Goal: Contribute content

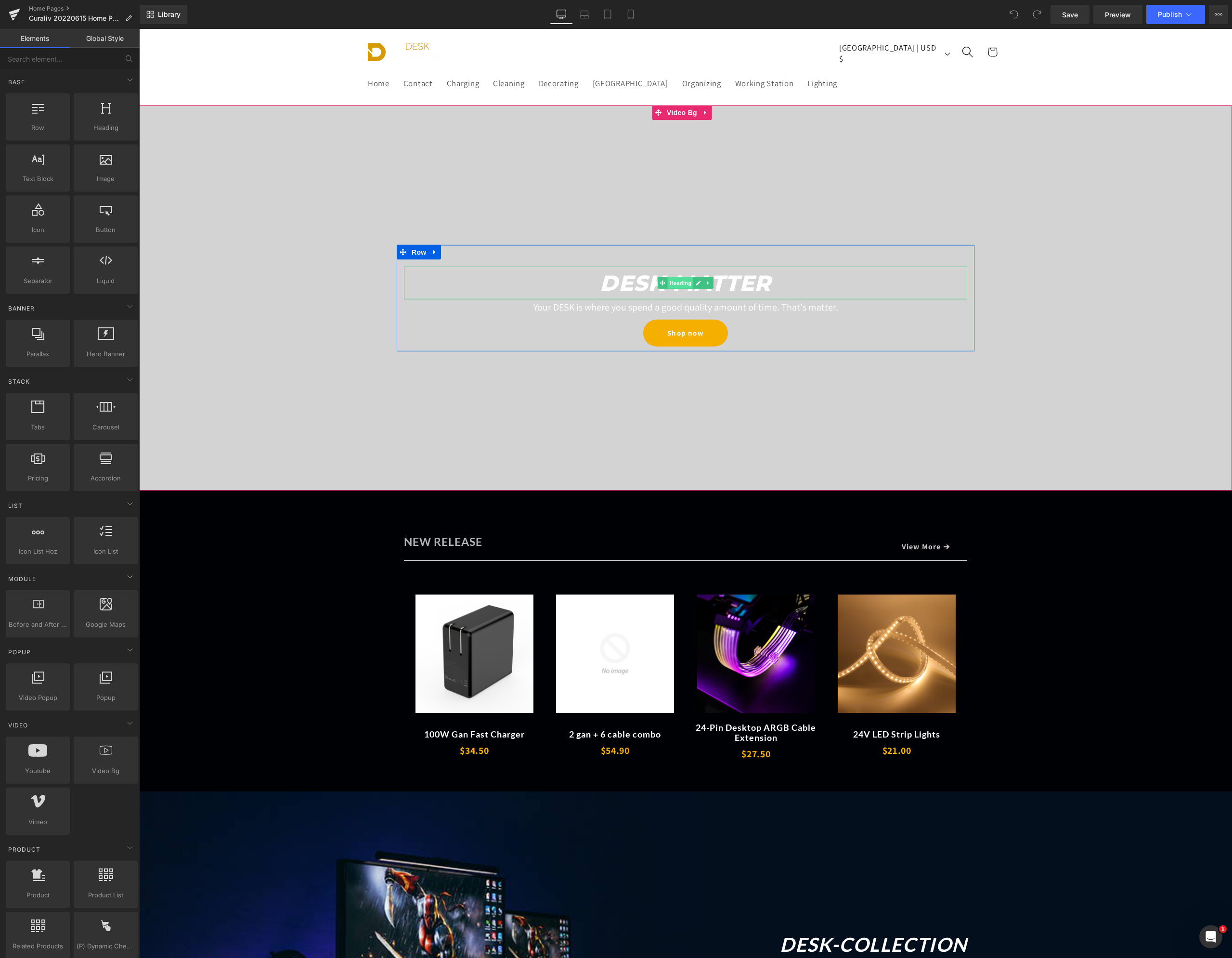
click at [676, 284] on span "Heading" at bounding box center [680, 283] width 26 height 12
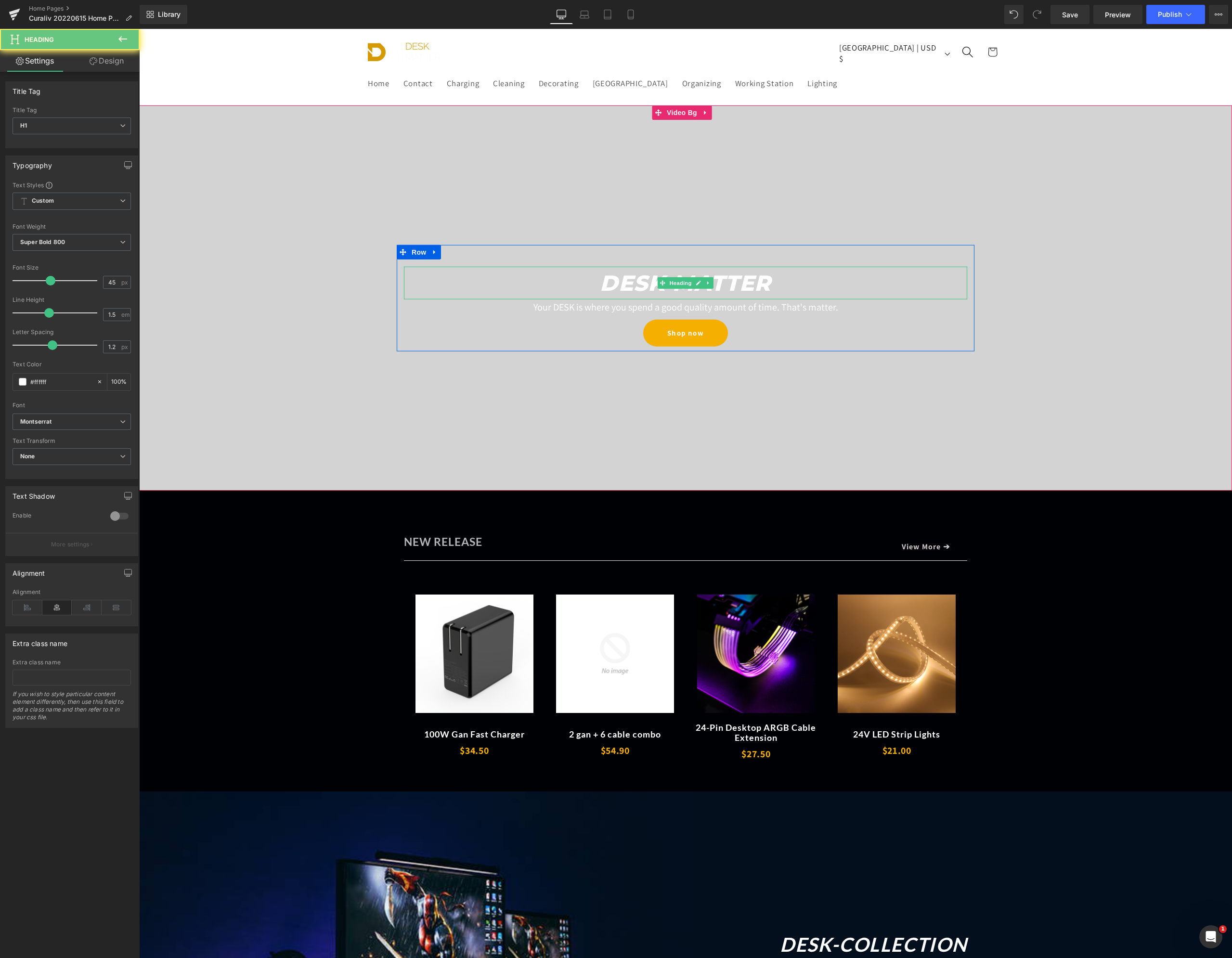
click at [767, 283] on icon "DESK-MATTER" at bounding box center [685, 283] width 171 height 27
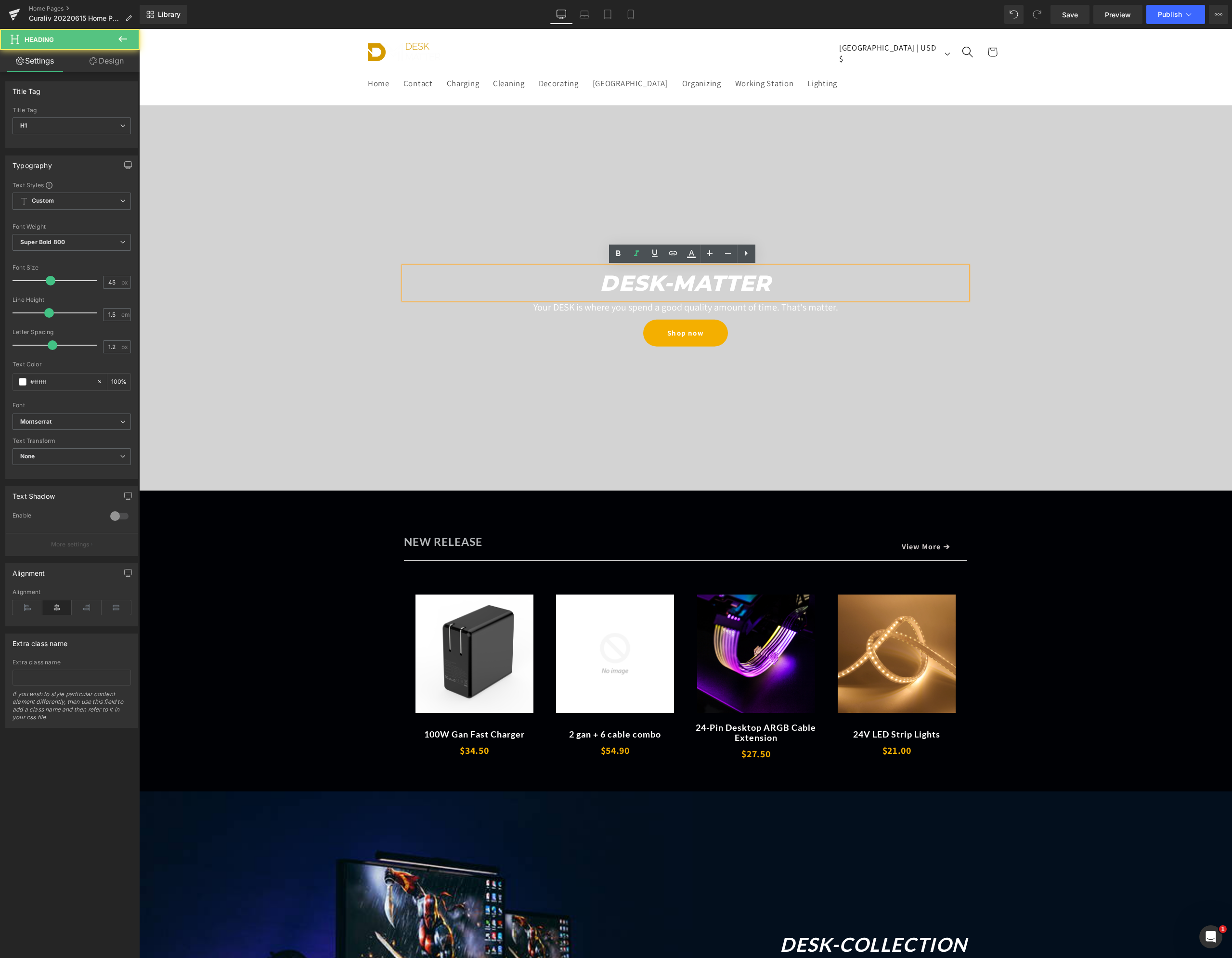
click at [754, 282] on icon "DESK-MATTER" at bounding box center [685, 283] width 171 height 27
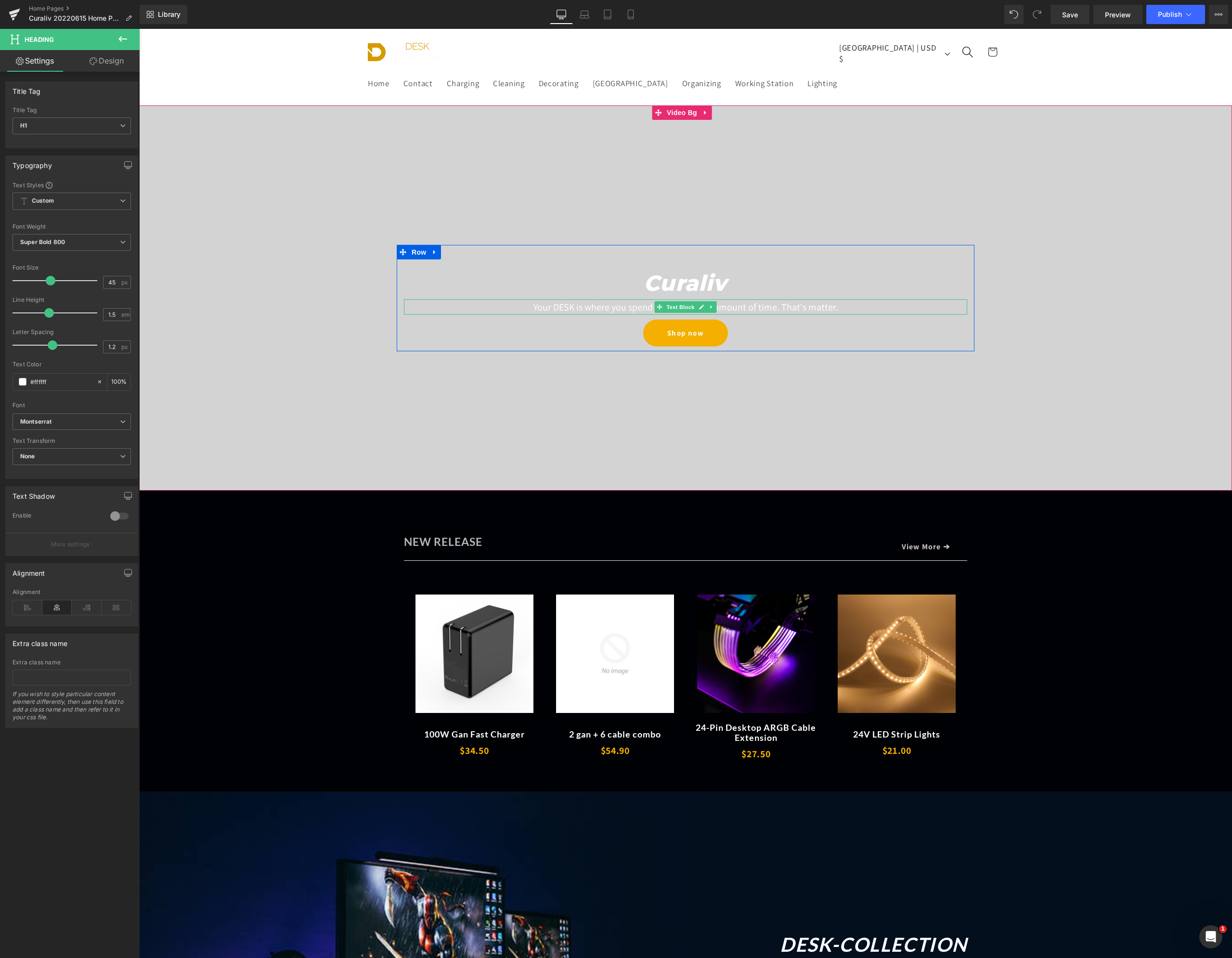
click at [713, 307] on font "Your DESK is where you spend a good quality amount of time. That's matter." at bounding box center [686, 307] width 305 height 13
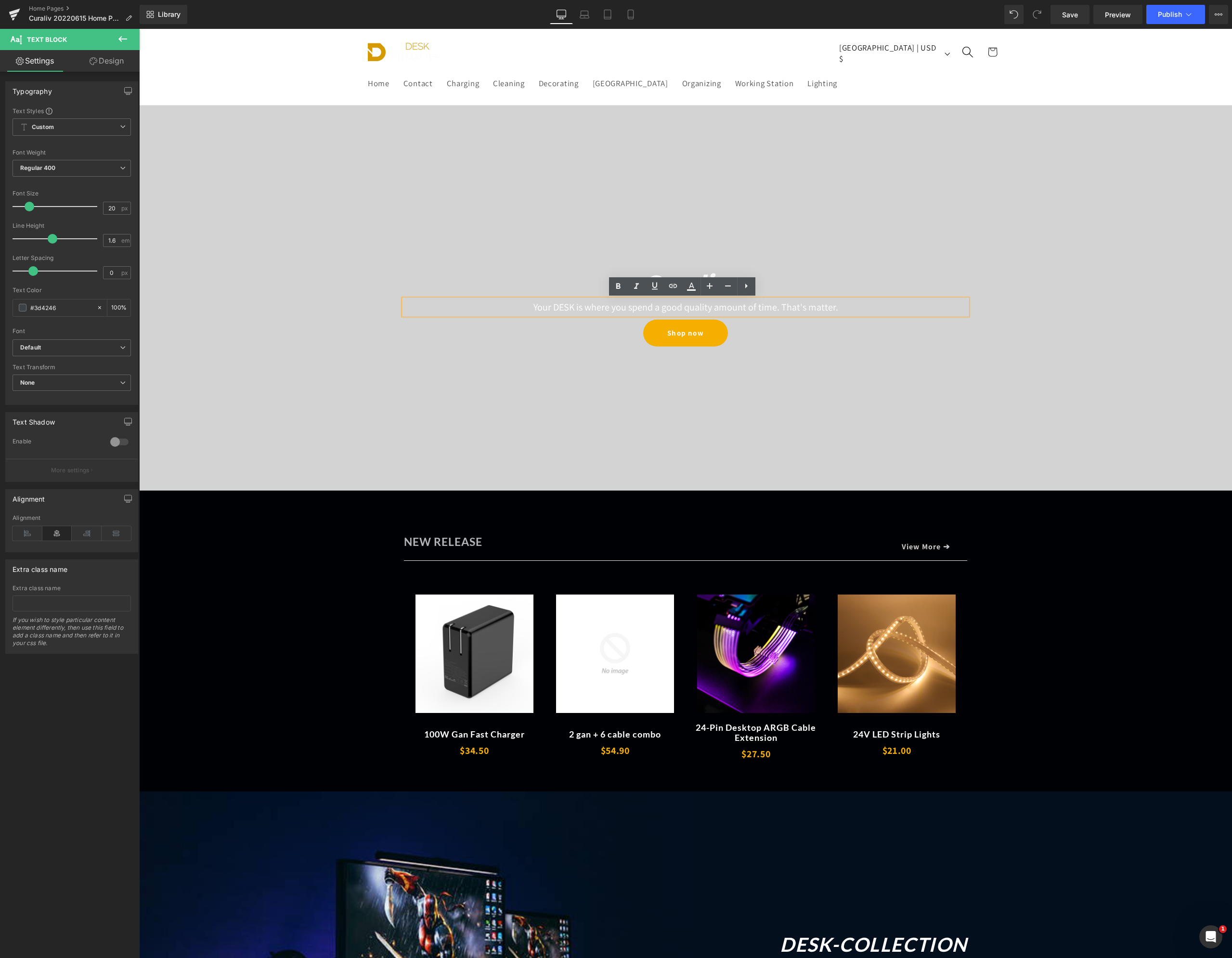
click at [746, 306] on font "Your DESK is where you spend a good quality amount of time. That's matter." at bounding box center [686, 307] width 305 height 13
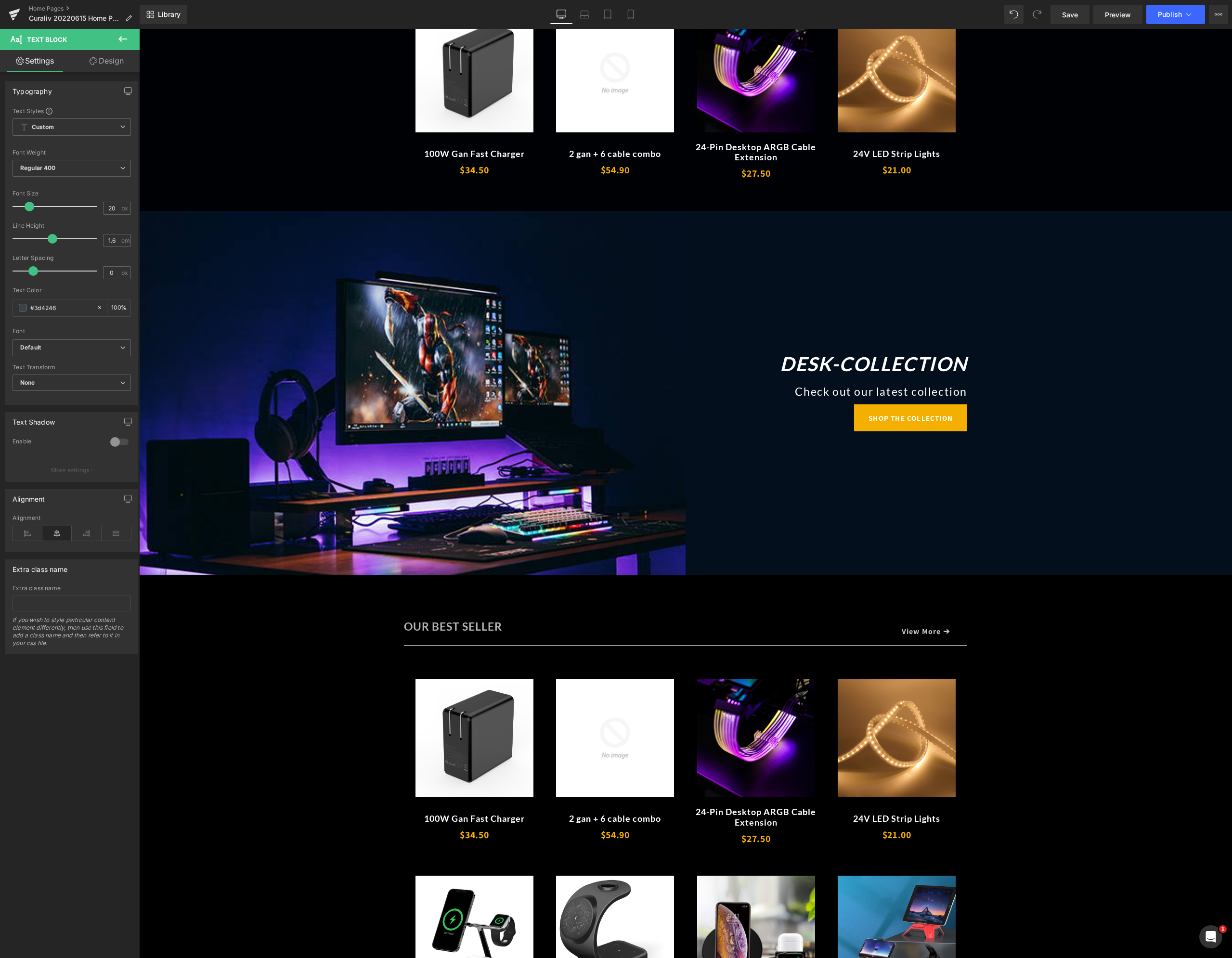
scroll to position [578, 0]
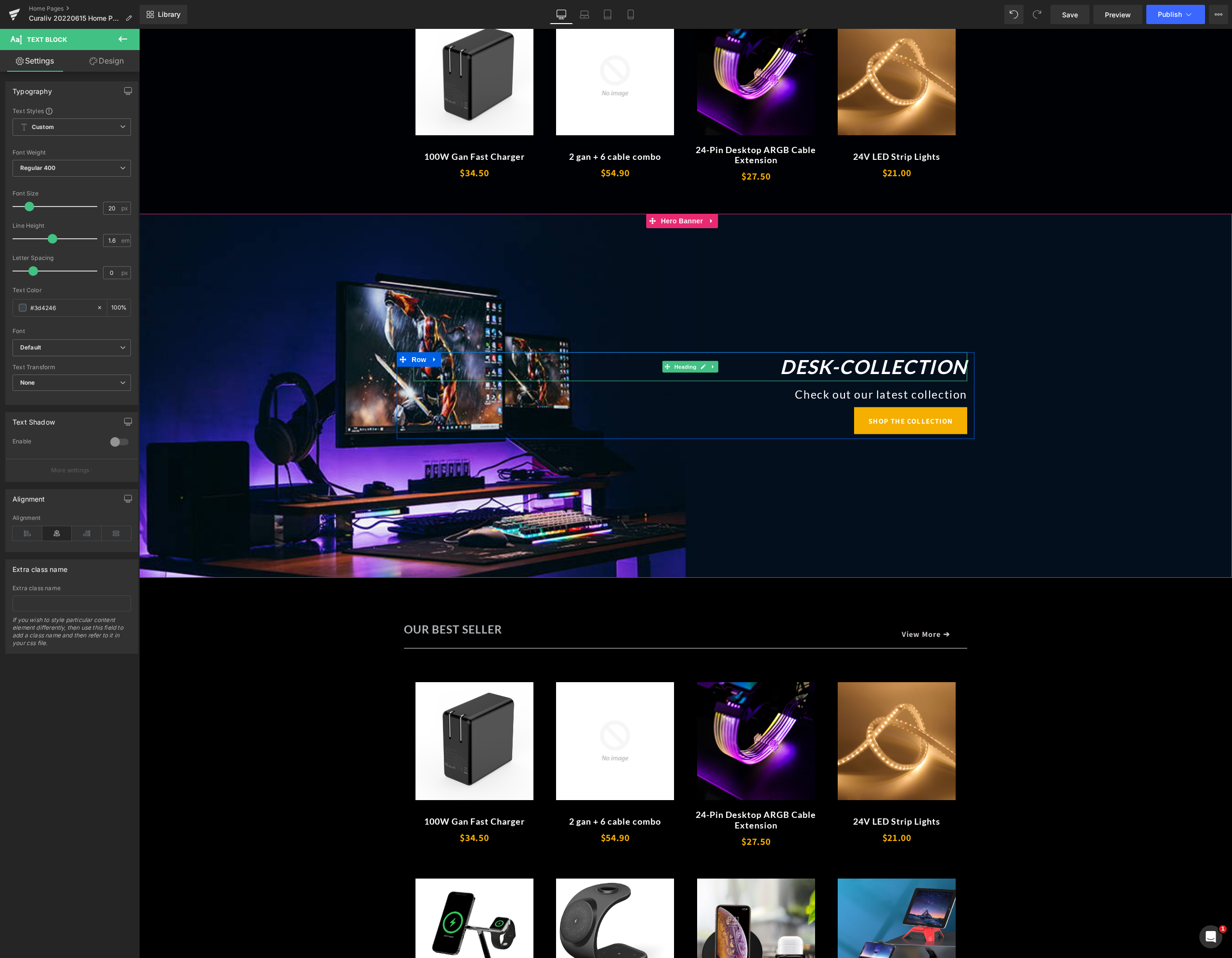
click at [807, 357] on icon "Desk-Collection" at bounding box center [873, 366] width 187 height 23
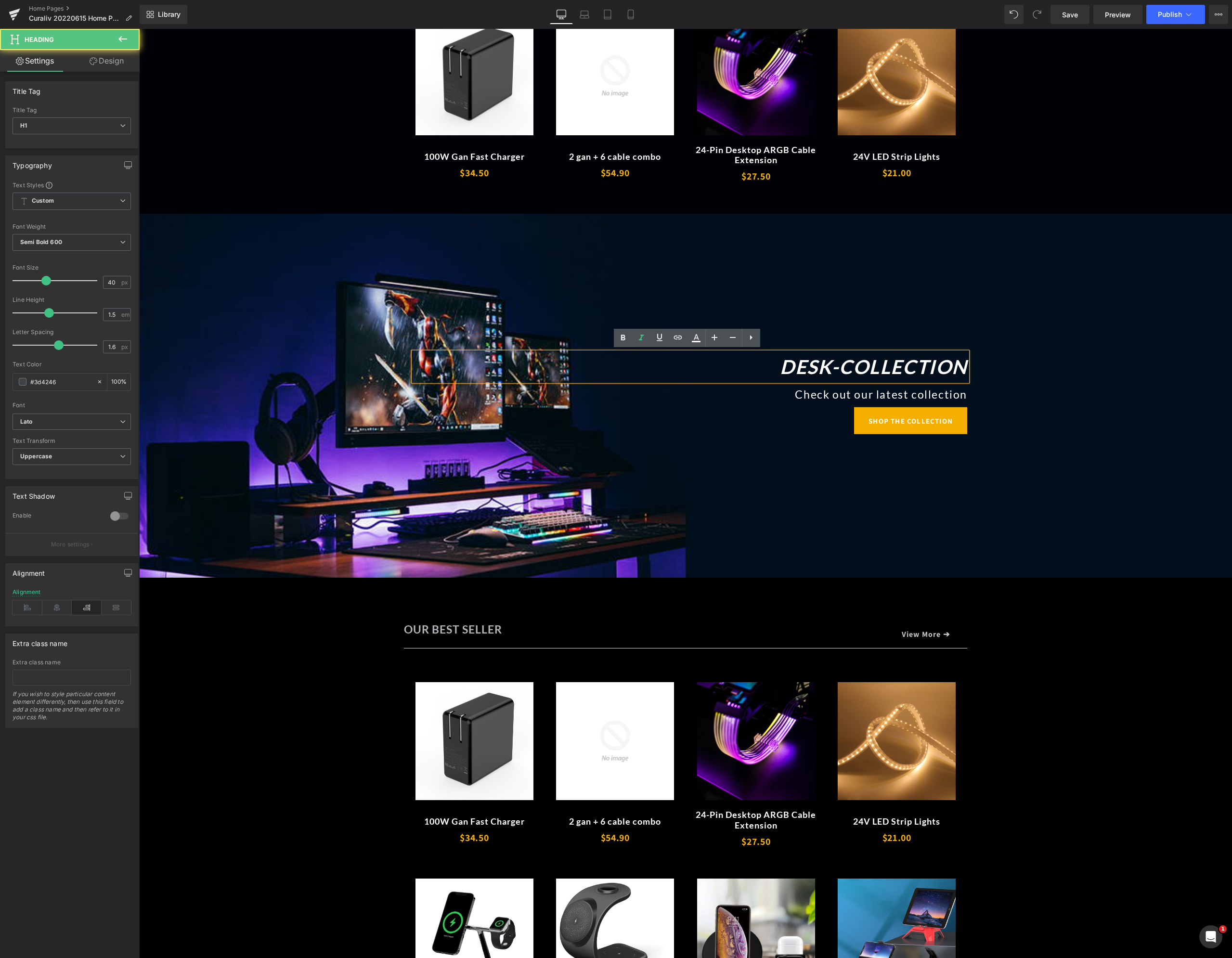
click at [851, 362] on icon "Desk-Collection" at bounding box center [873, 366] width 187 height 23
click at [781, 364] on icon "Desk-Collection" at bounding box center [873, 366] width 187 height 23
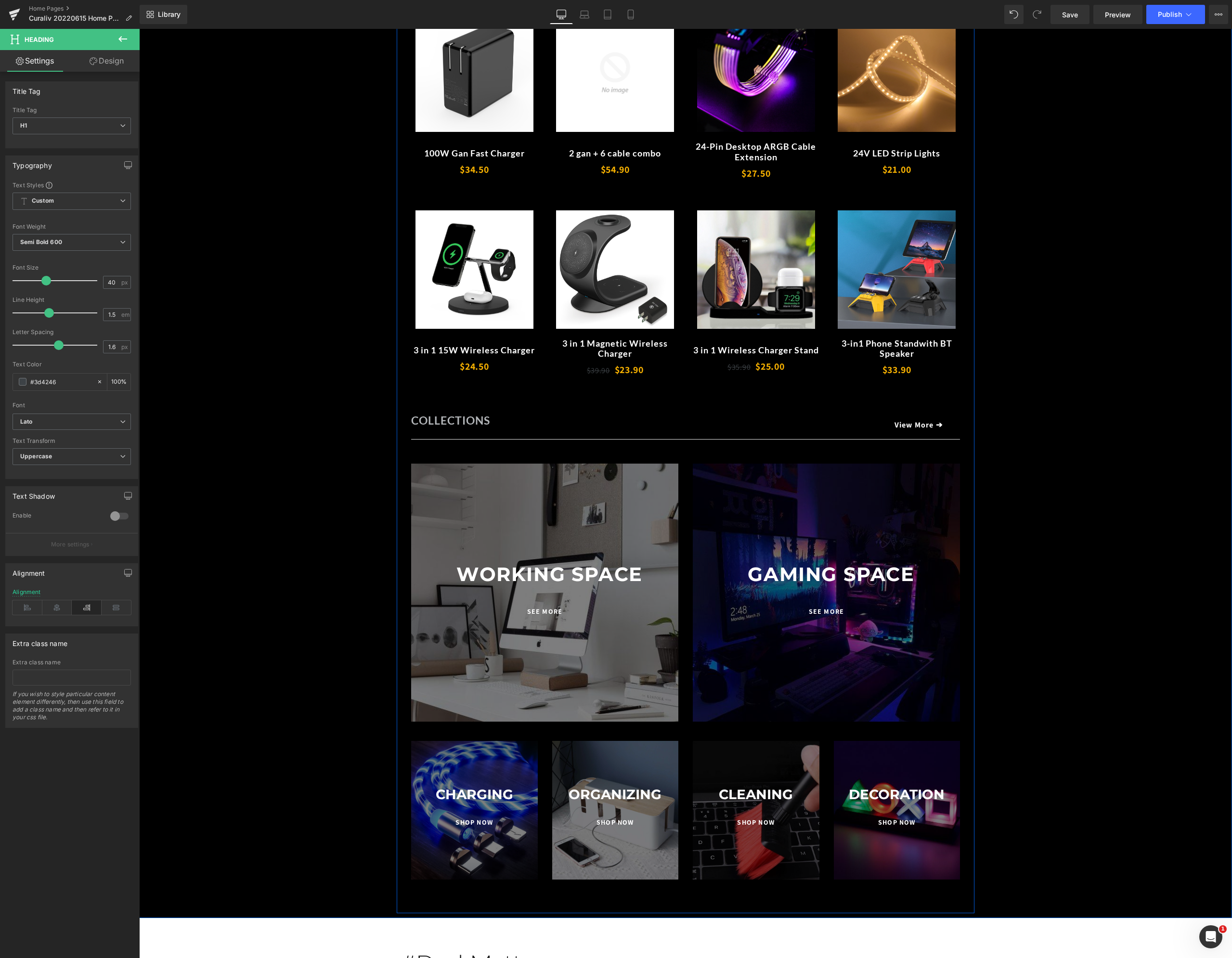
scroll to position [1300, 0]
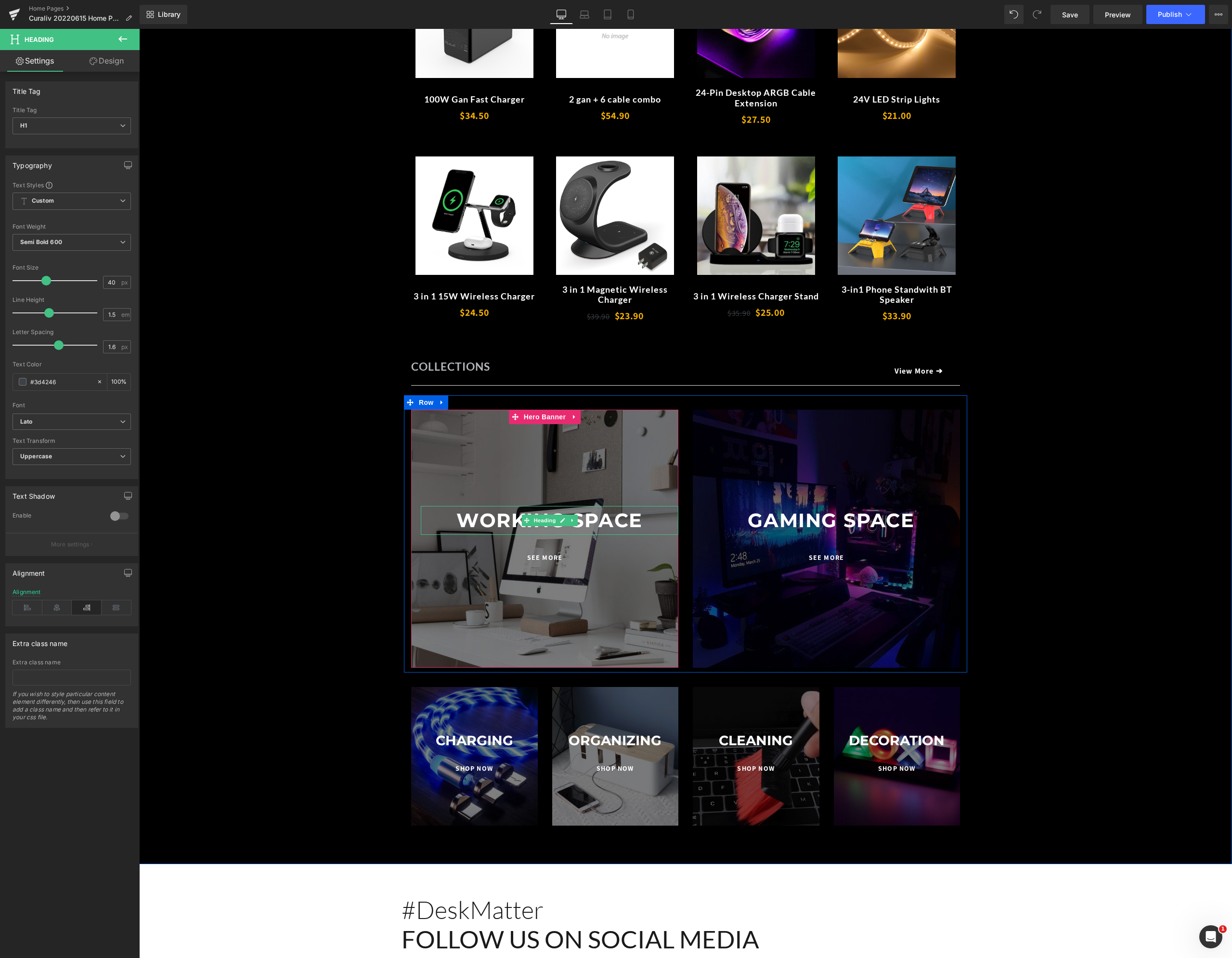
click at [518, 524] on font "Working Space" at bounding box center [549, 520] width 186 height 24
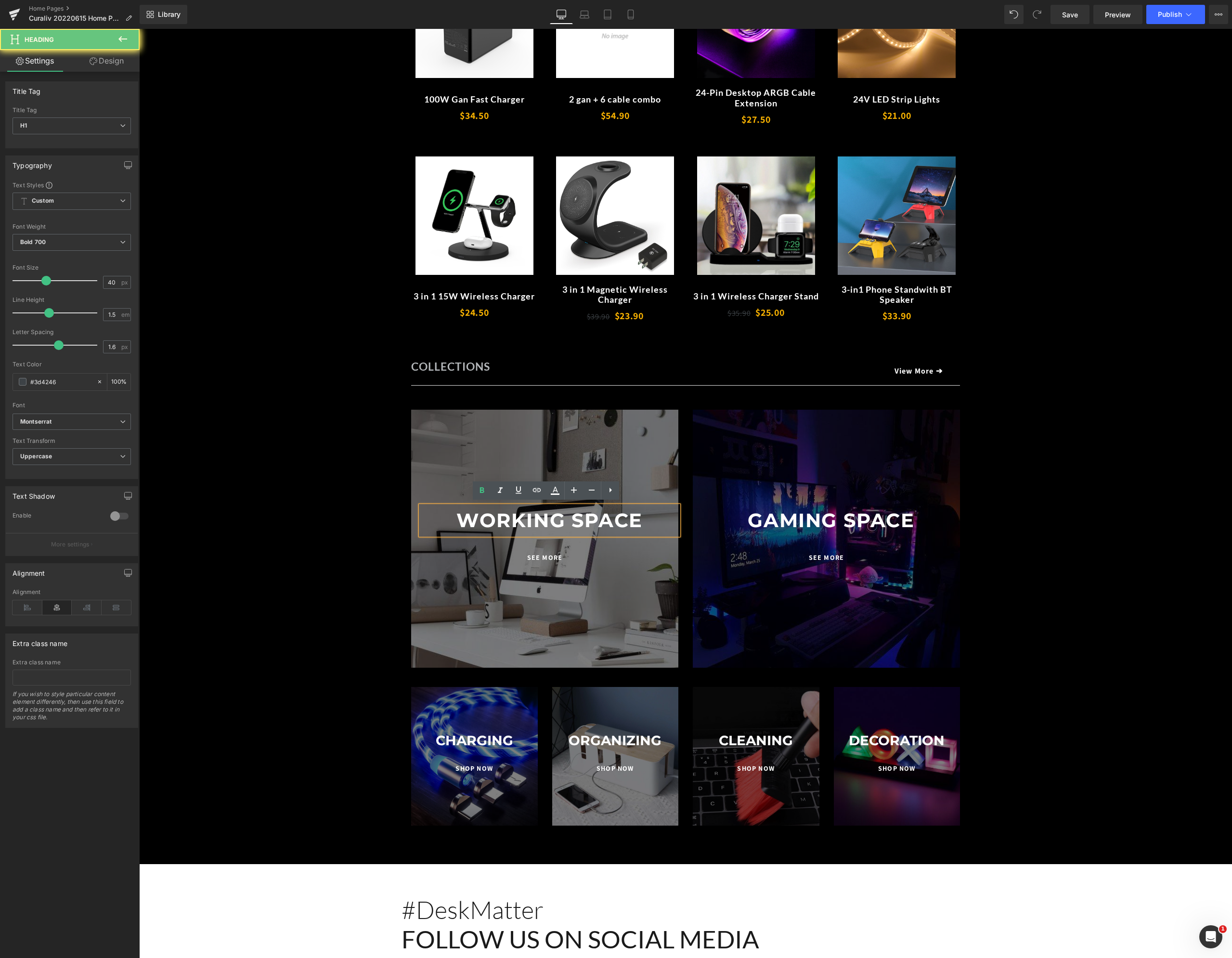
click at [495, 529] on font "Working Space" at bounding box center [549, 520] width 186 height 24
click at [505, 522] on font "Working Space" at bounding box center [549, 520] width 186 height 24
click at [795, 521] on font "gaming Space" at bounding box center [830, 520] width 166 height 24
click at [779, 518] on font "gaming Space" at bounding box center [830, 520] width 166 height 24
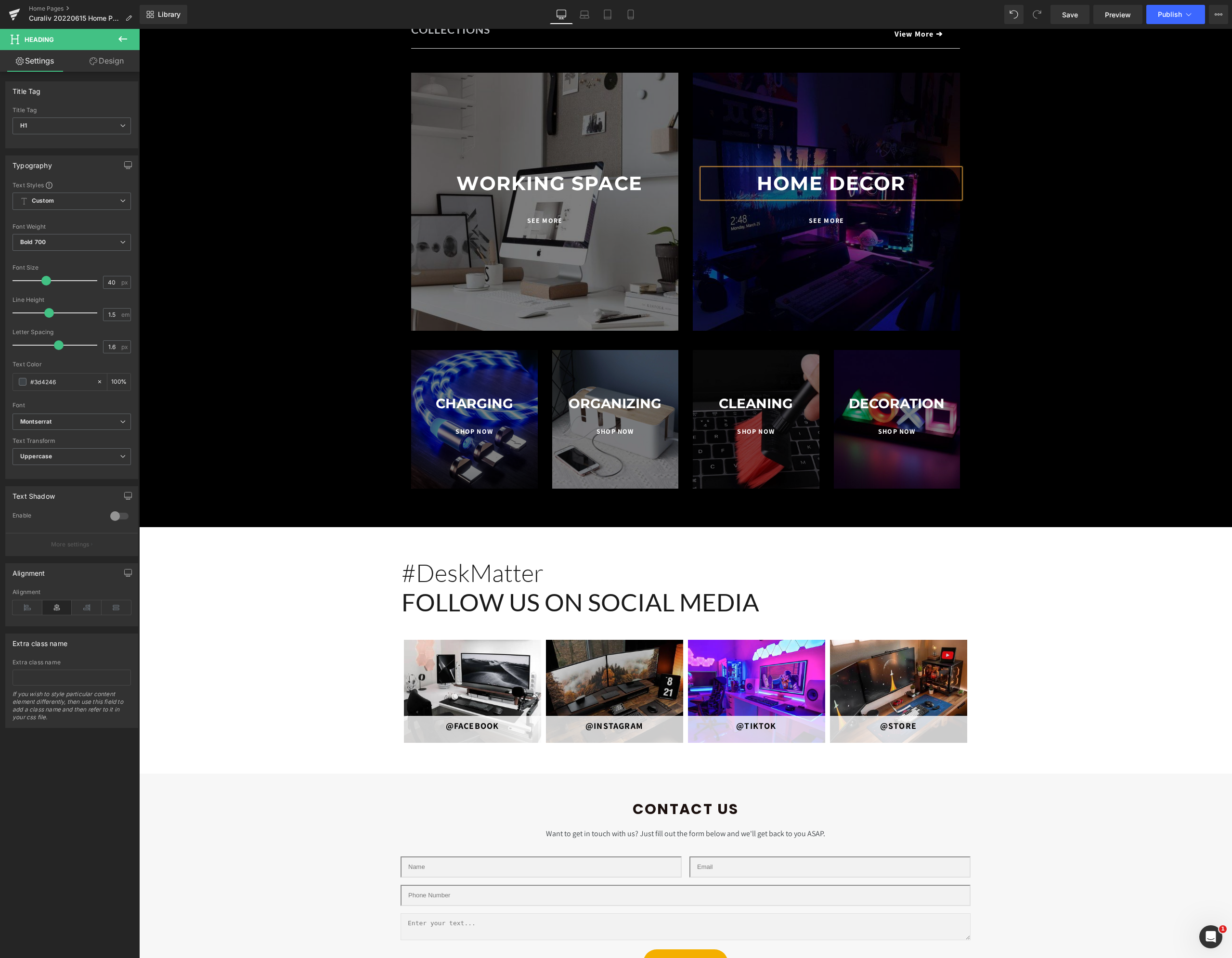
scroll to position [1733, 0]
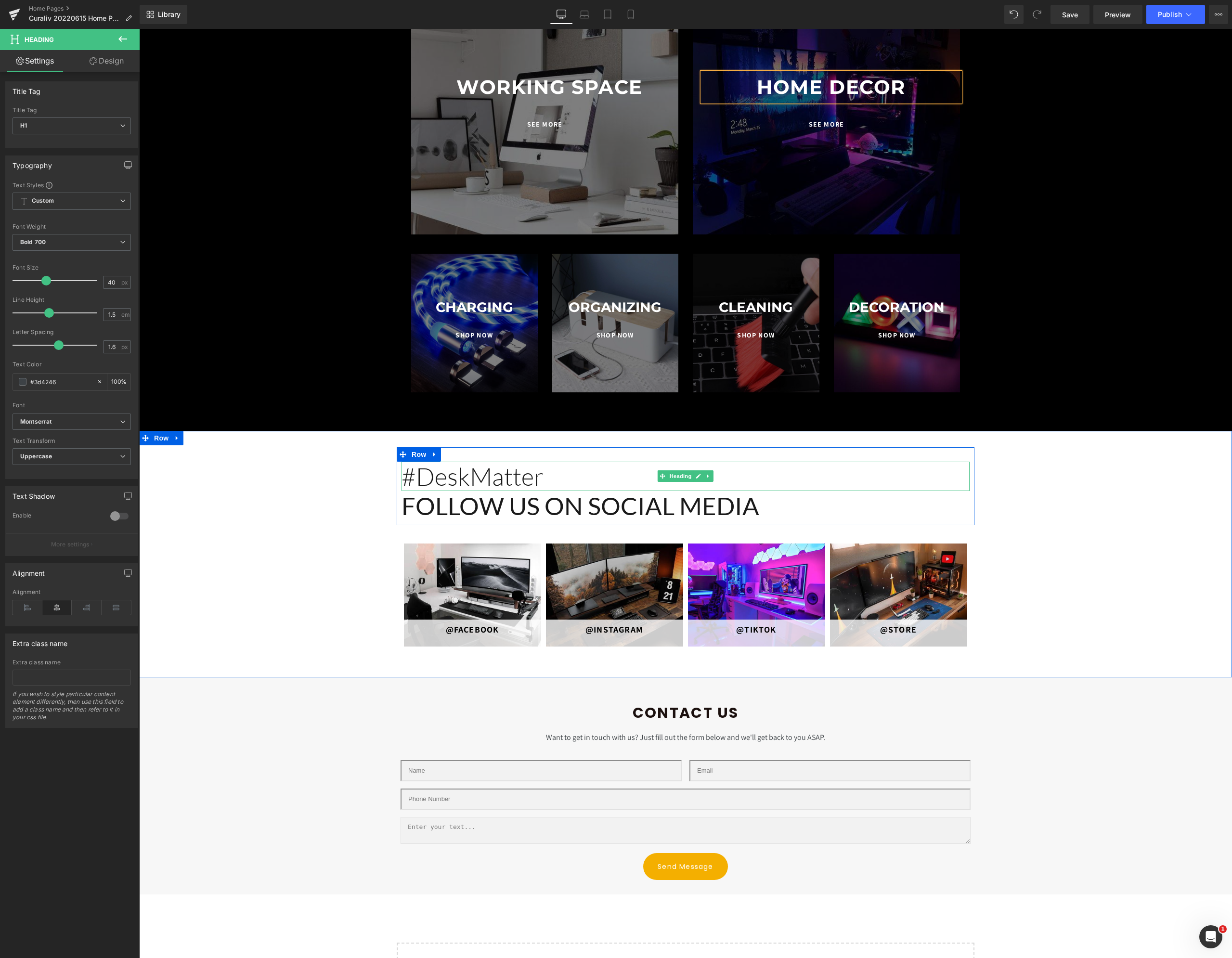
click at [452, 473] on span "#DeskMatter" at bounding box center [473, 476] width 142 height 30
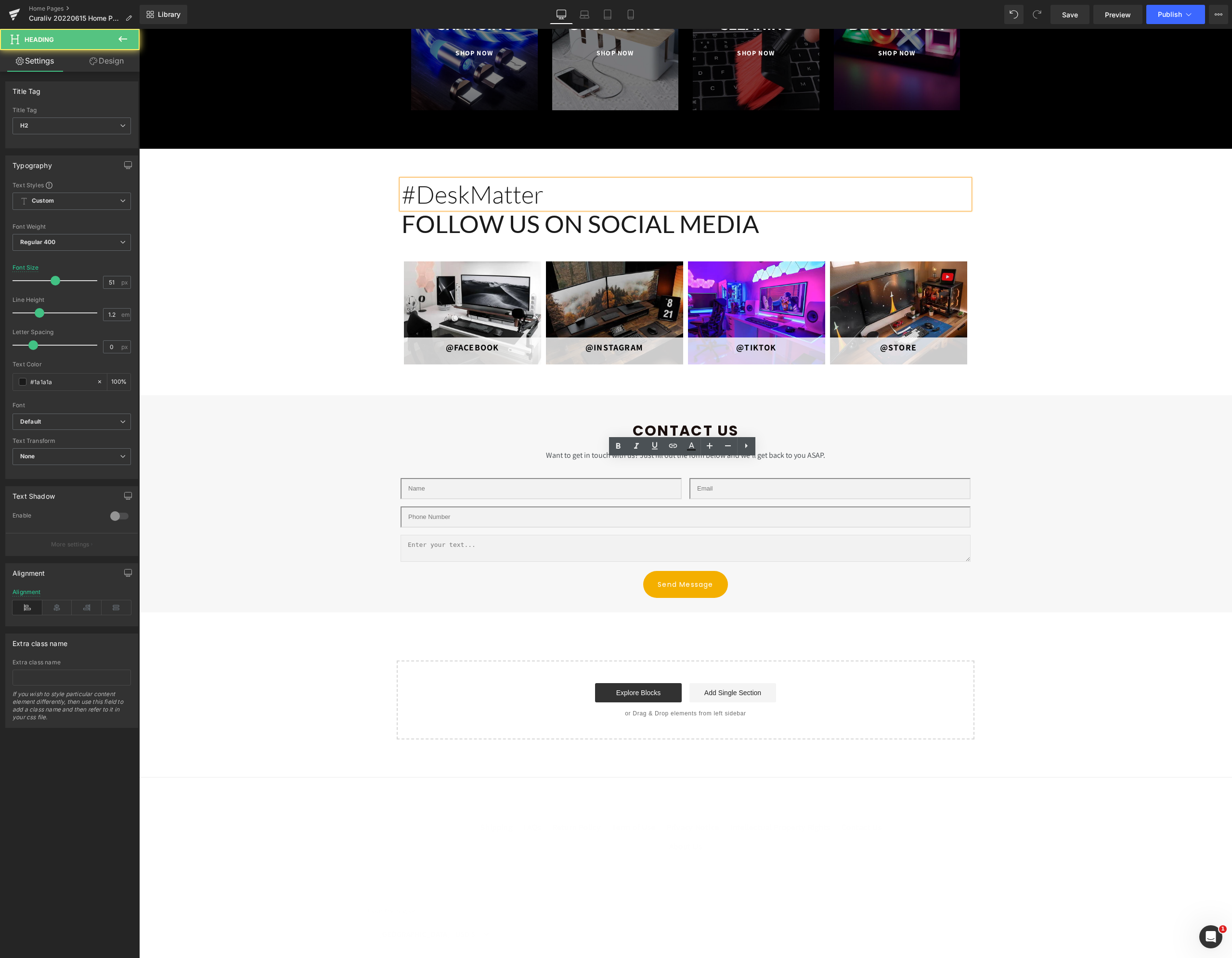
scroll to position [2066, 0]
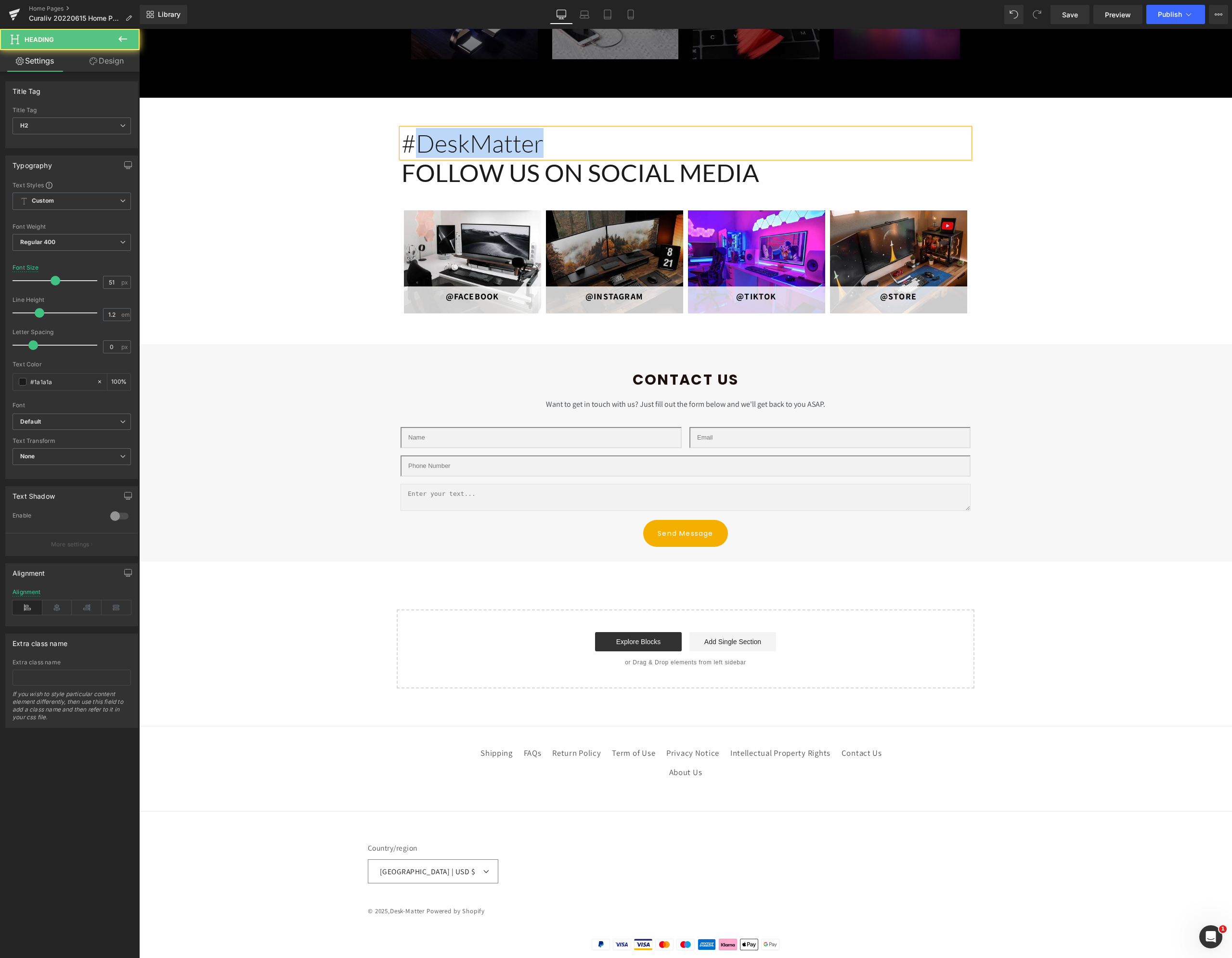
drag, startPoint x: 416, startPoint y: 144, endPoint x: 583, endPoint y: 135, distance: 167.2
click at [583, 135] on h2 "#DeskMatter" at bounding box center [686, 144] width 568 height 30
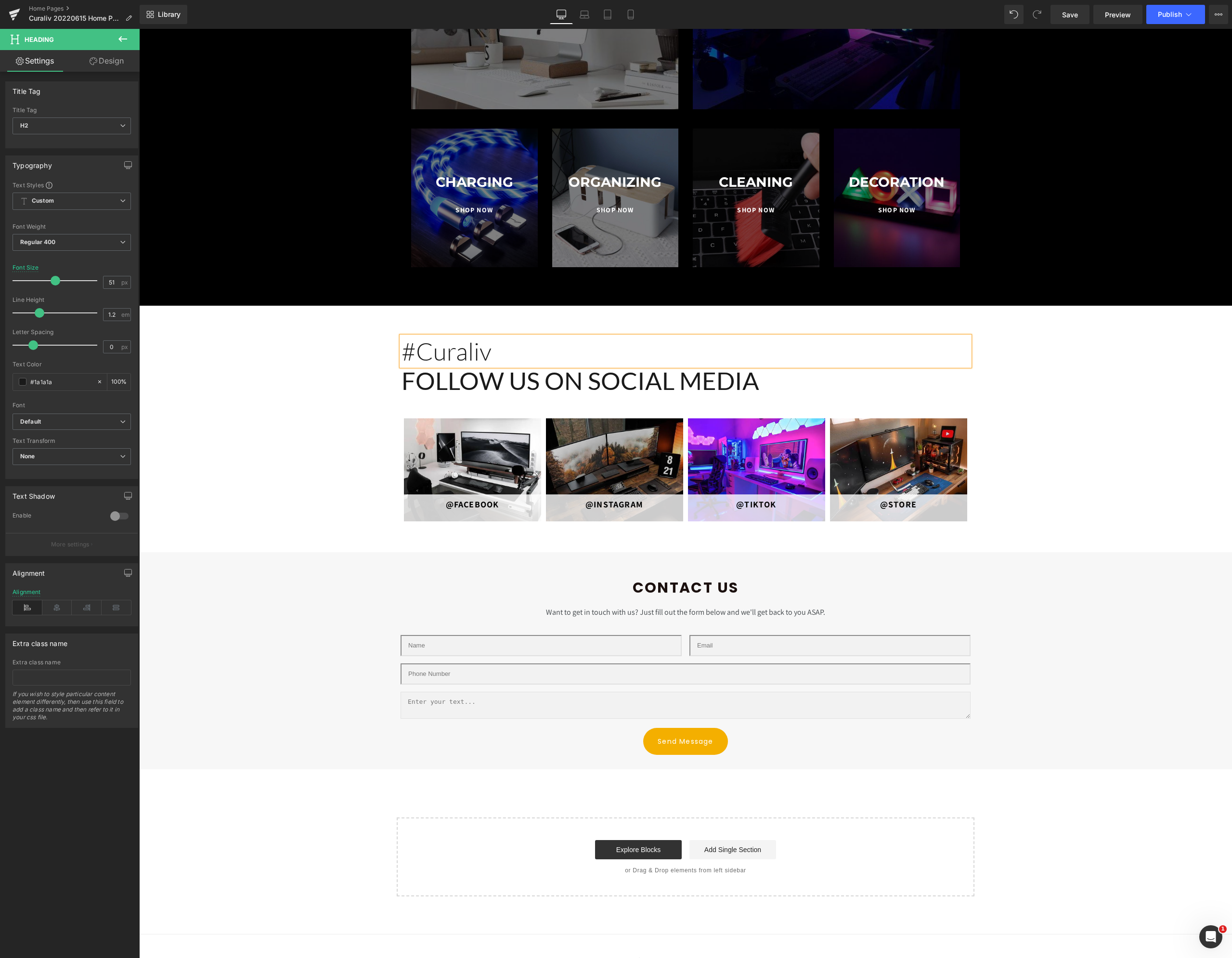
scroll to position [1826, 0]
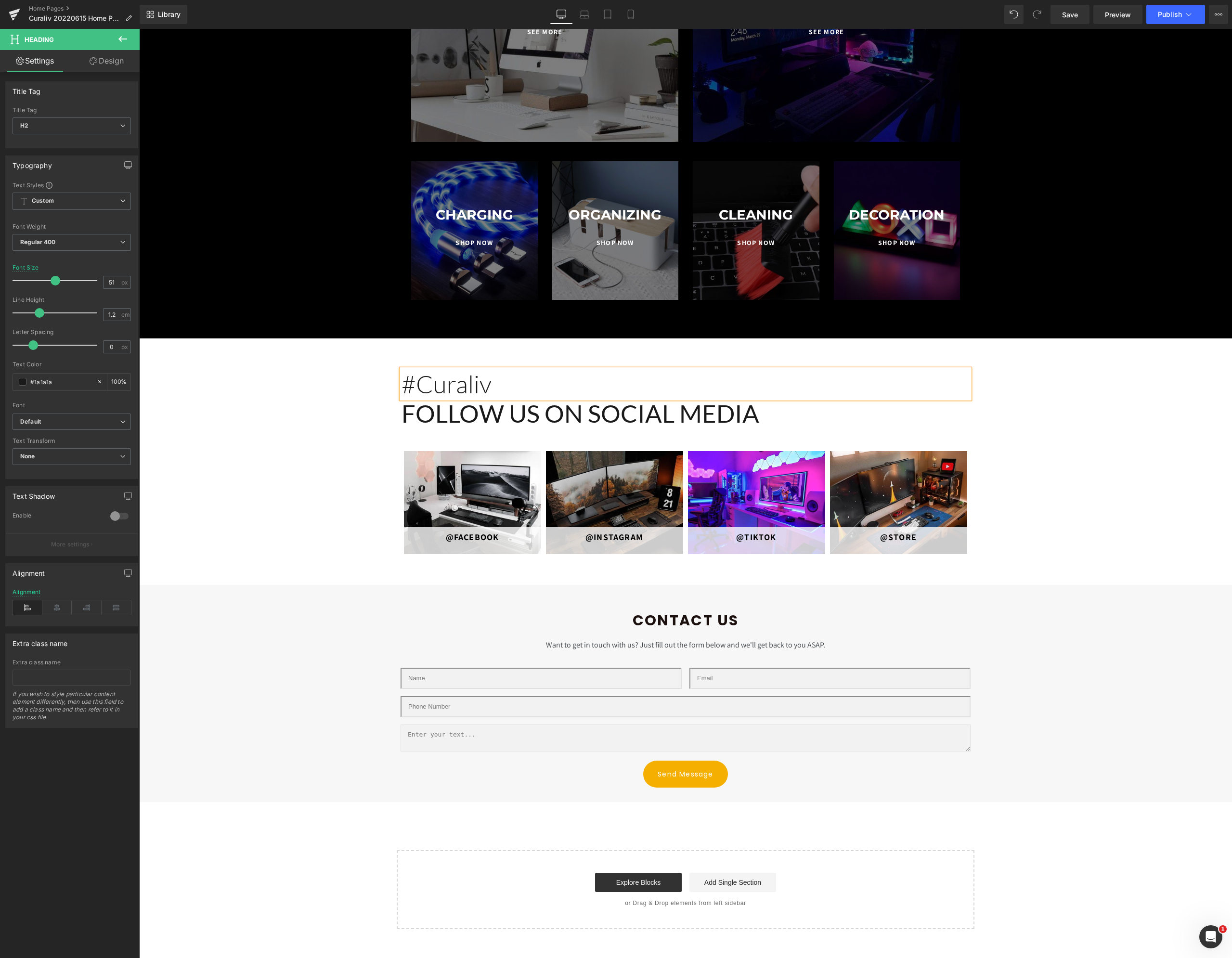
click at [250, 406] on div "#Curaliv Heading follow us on social media Heading Row @Facebook Button Hero Ba…" at bounding box center [685, 457] width 1092 height 204
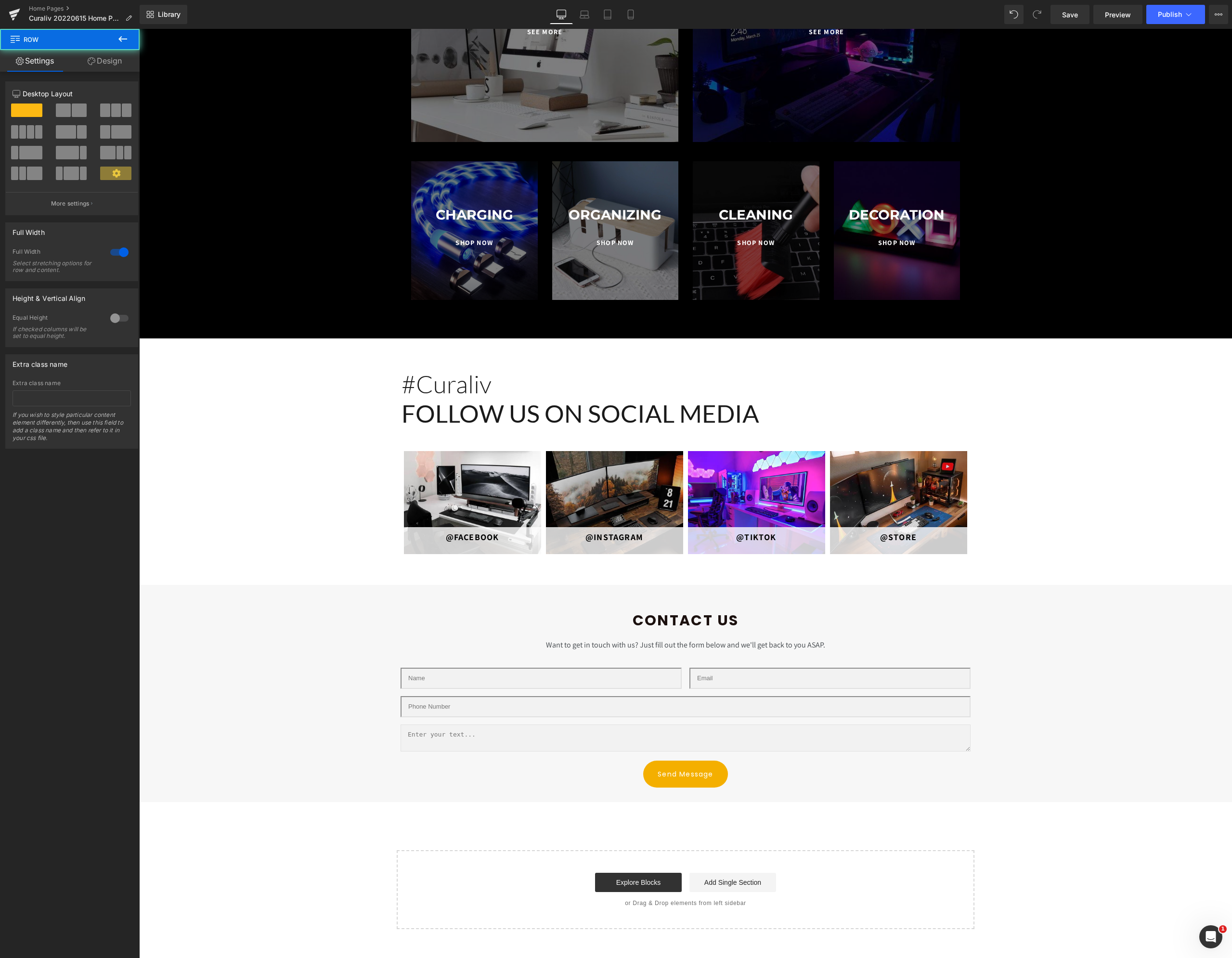
click at [241, 457] on div "#Curaliv Heading follow us on social media Heading Row @Facebook Button Hero Ba…" at bounding box center [685, 457] width 1092 height 204
click at [174, 343] on icon at bounding box center [177, 345] width 7 height 7
click at [199, 343] on icon at bounding box center [202, 345] width 7 height 7
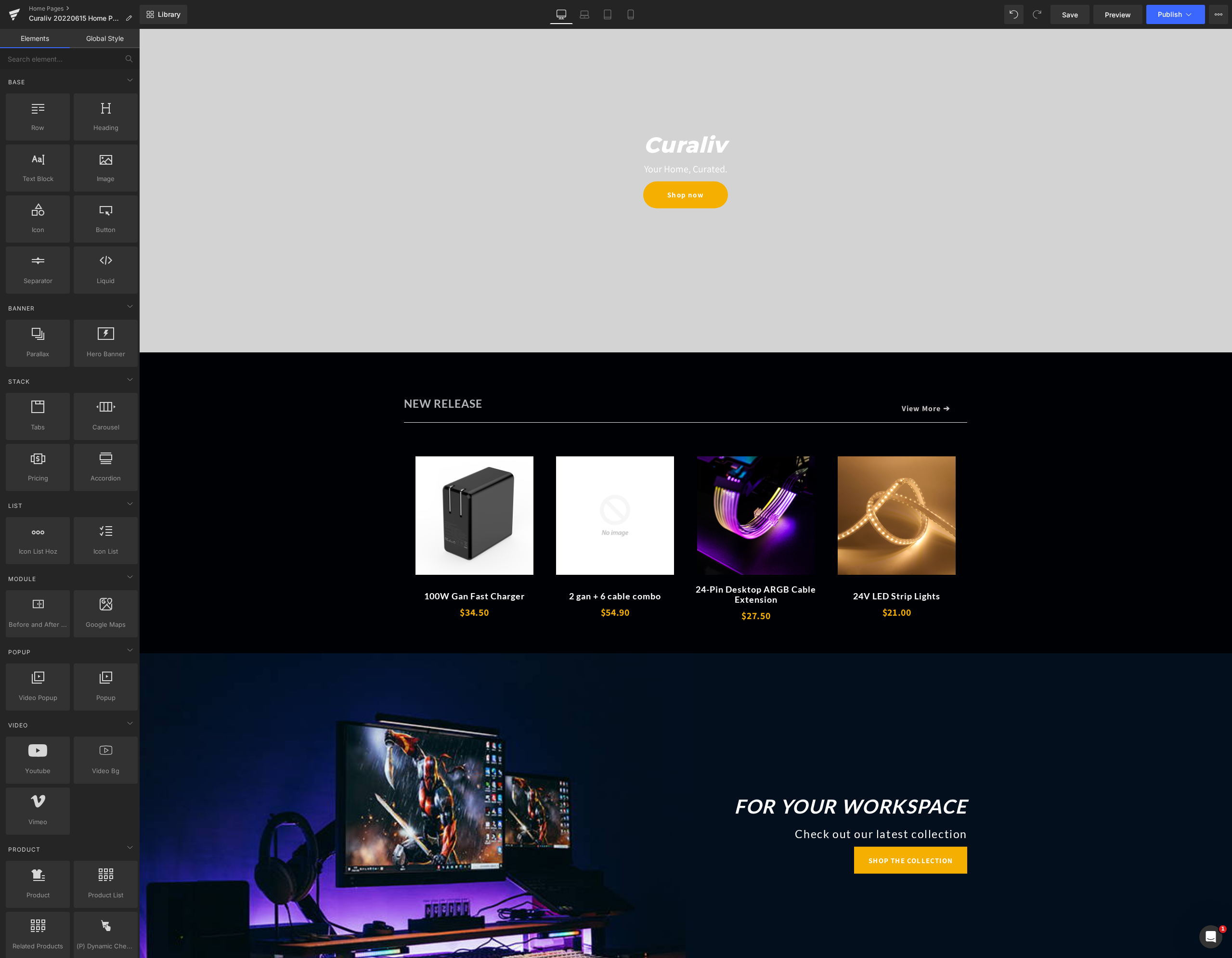
scroll to position [0, 0]
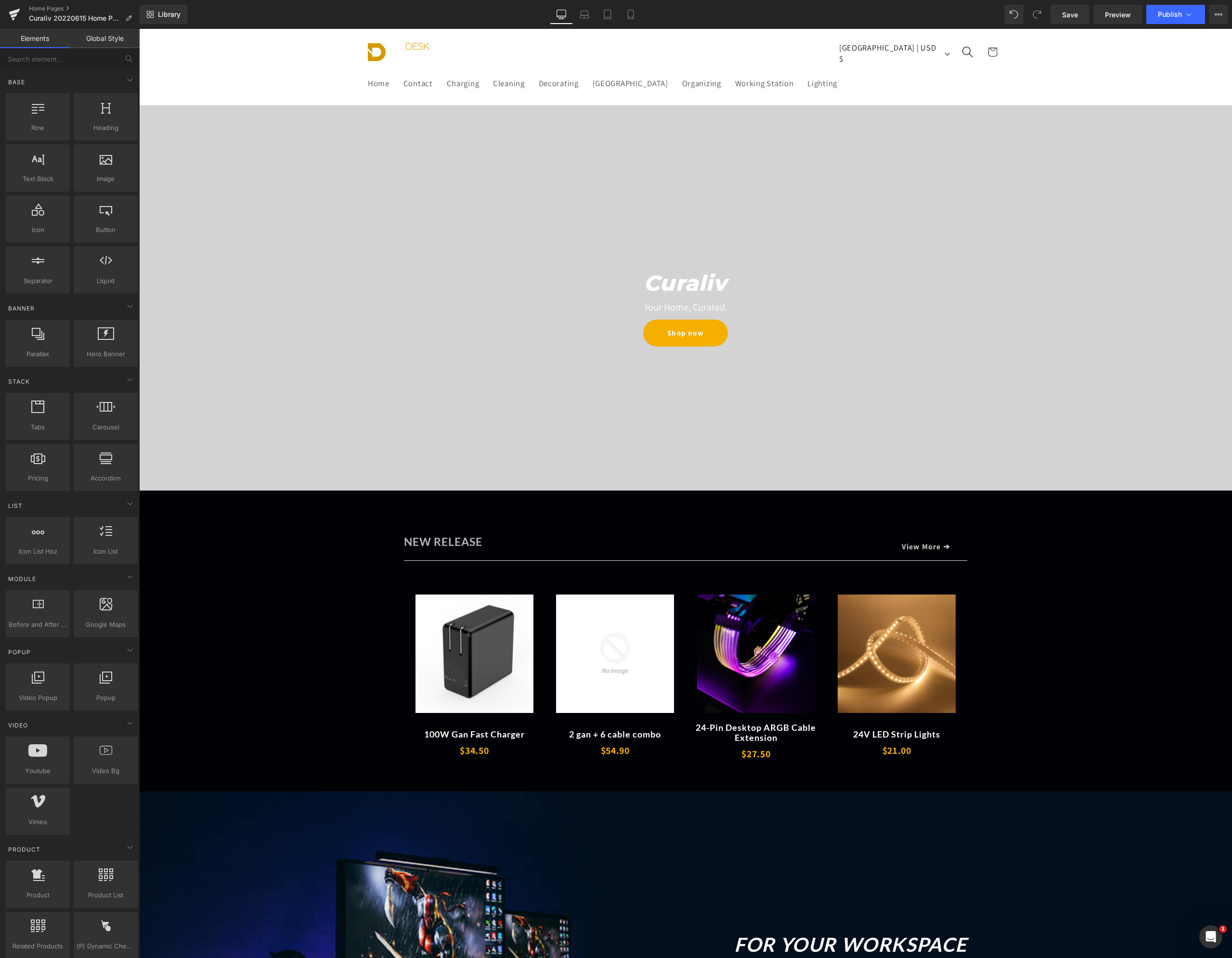
click at [400, 49] on img at bounding box center [404, 52] width 72 height 18
click at [180, 76] on sticky-header "Home Contact [GEOGRAPHIC_DATA] Cleaning Decorating [GEOGRAPHIC_DATA] Organizing…" at bounding box center [685, 67] width 1092 height 76
click at [1068, 18] on span "Save" at bounding box center [1069, 15] width 16 height 10
click at [1168, 18] on button "Publish" at bounding box center [1175, 15] width 58 height 19
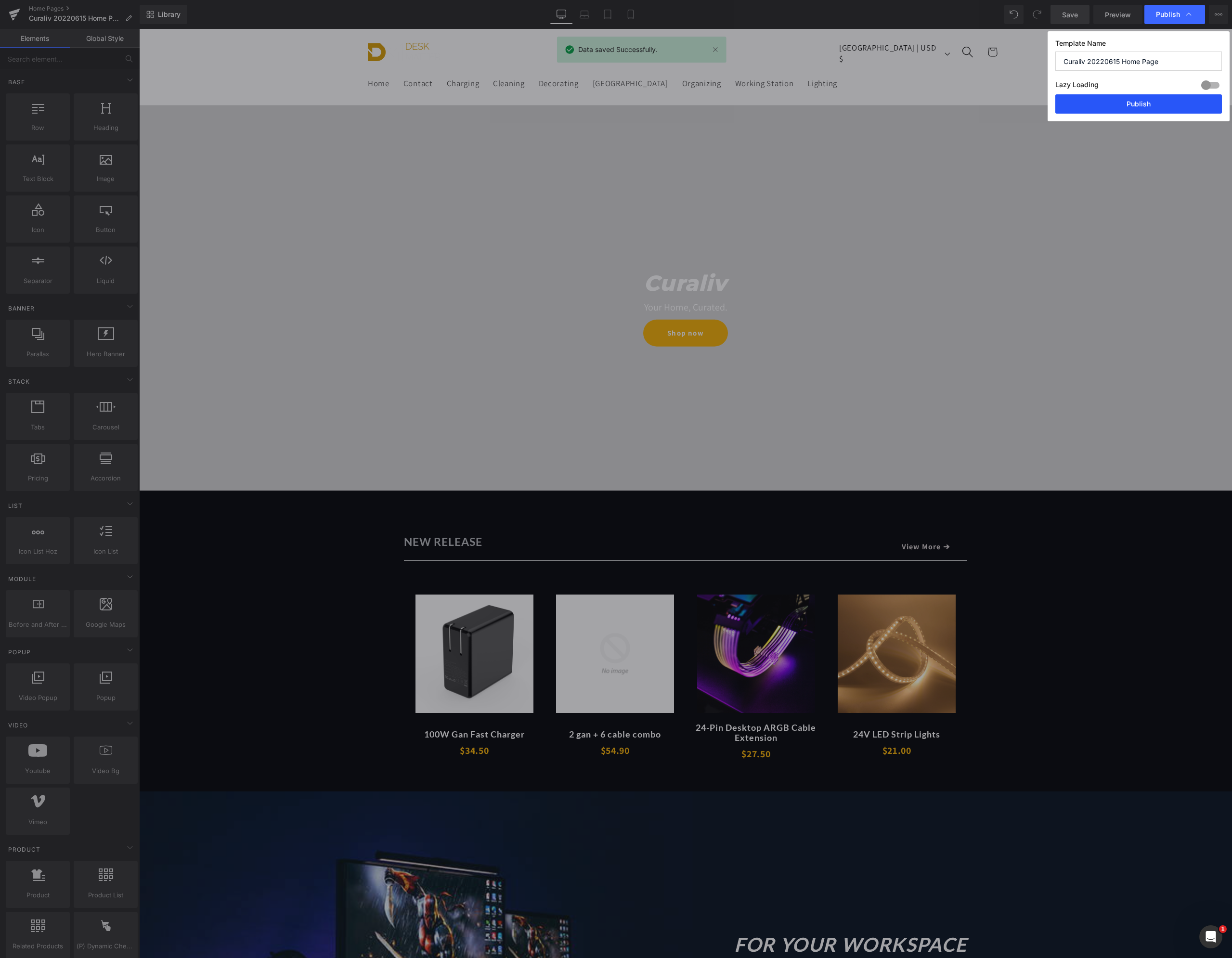
click at [1140, 103] on button "Publish" at bounding box center [1138, 104] width 166 height 19
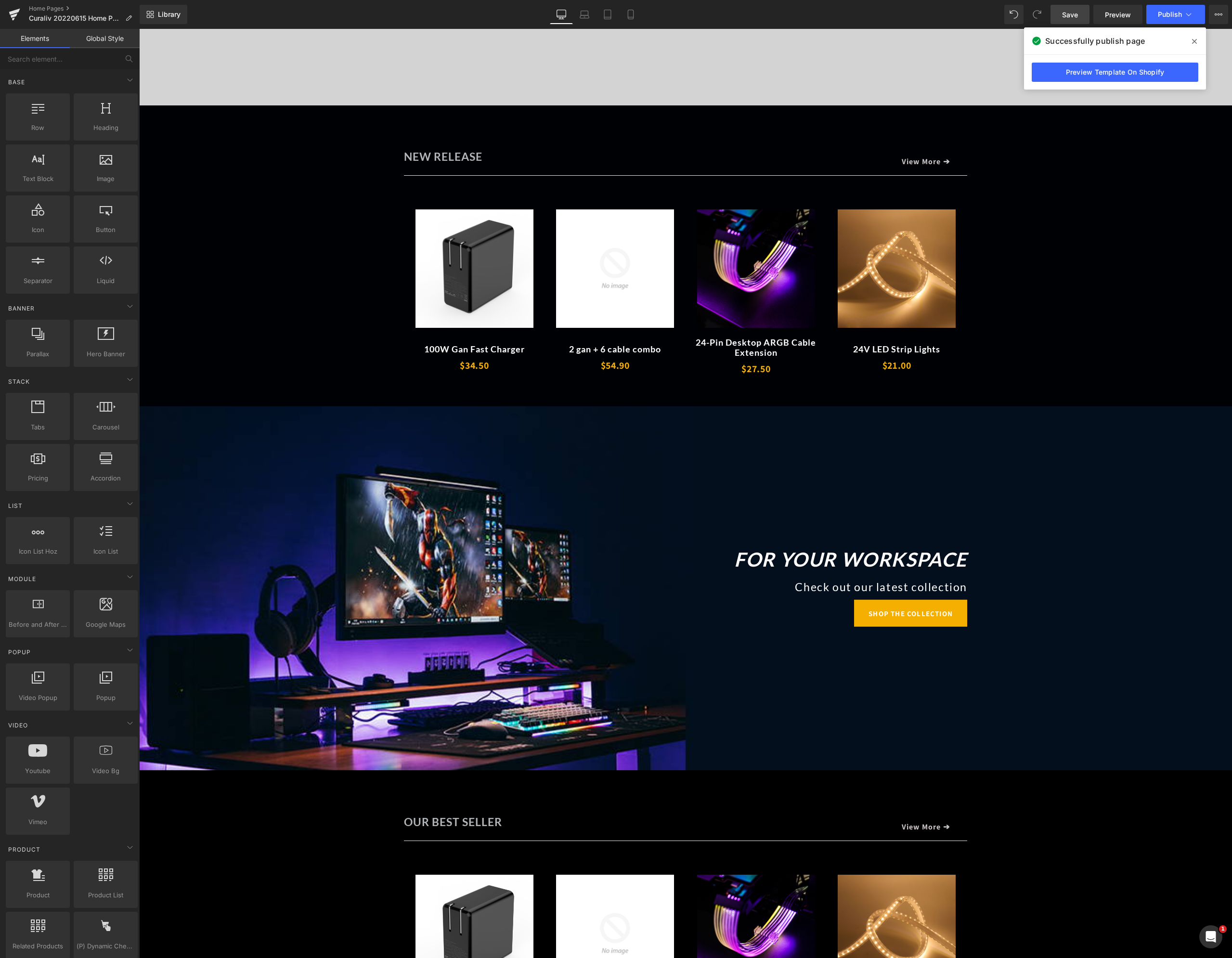
scroll to position [434, 0]
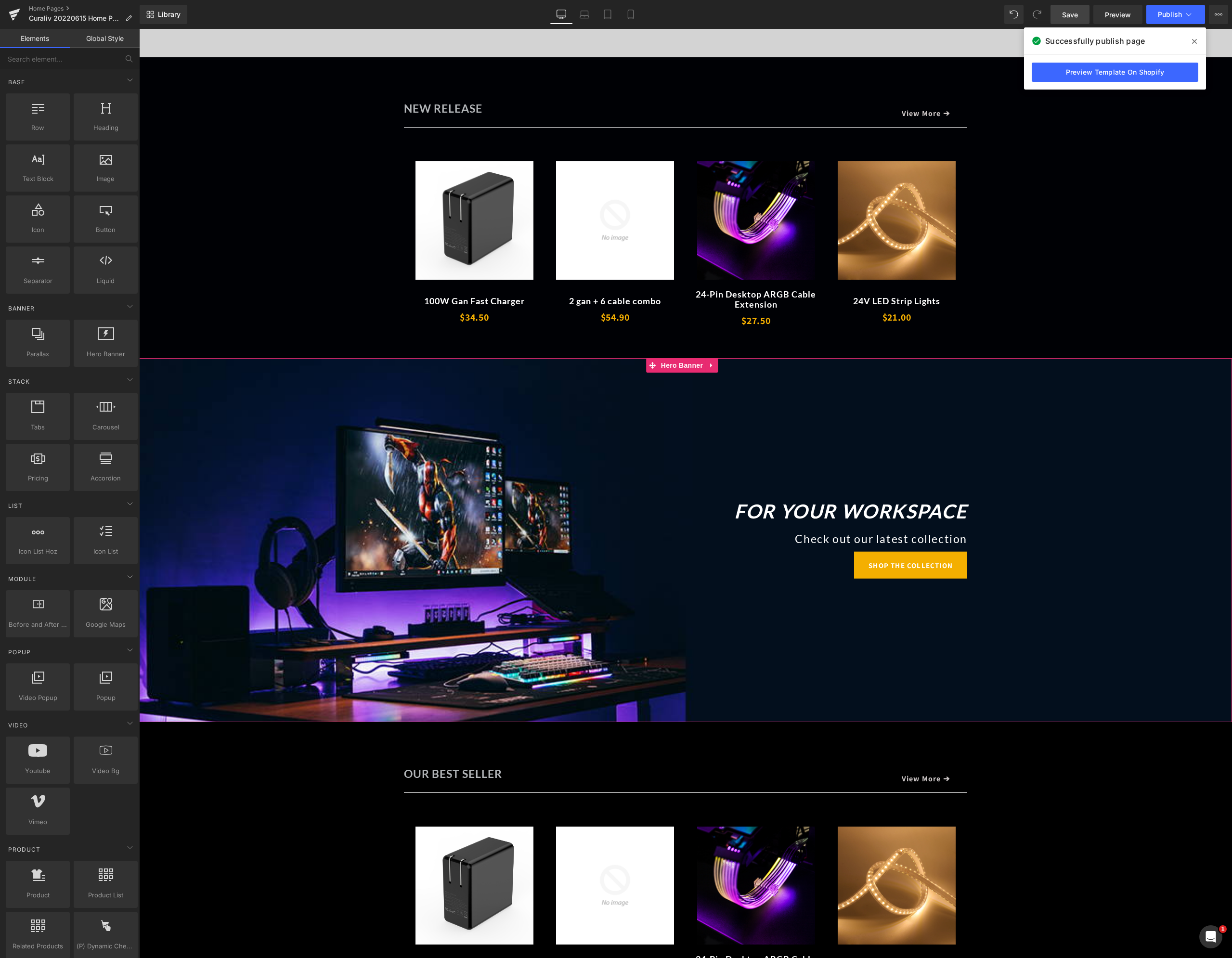
click at [227, 504] on span "For Your Workspace Heading Check out our latest collection Heading SHOP THE COL…" at bounding box center [685, 541] width 1092 height 87
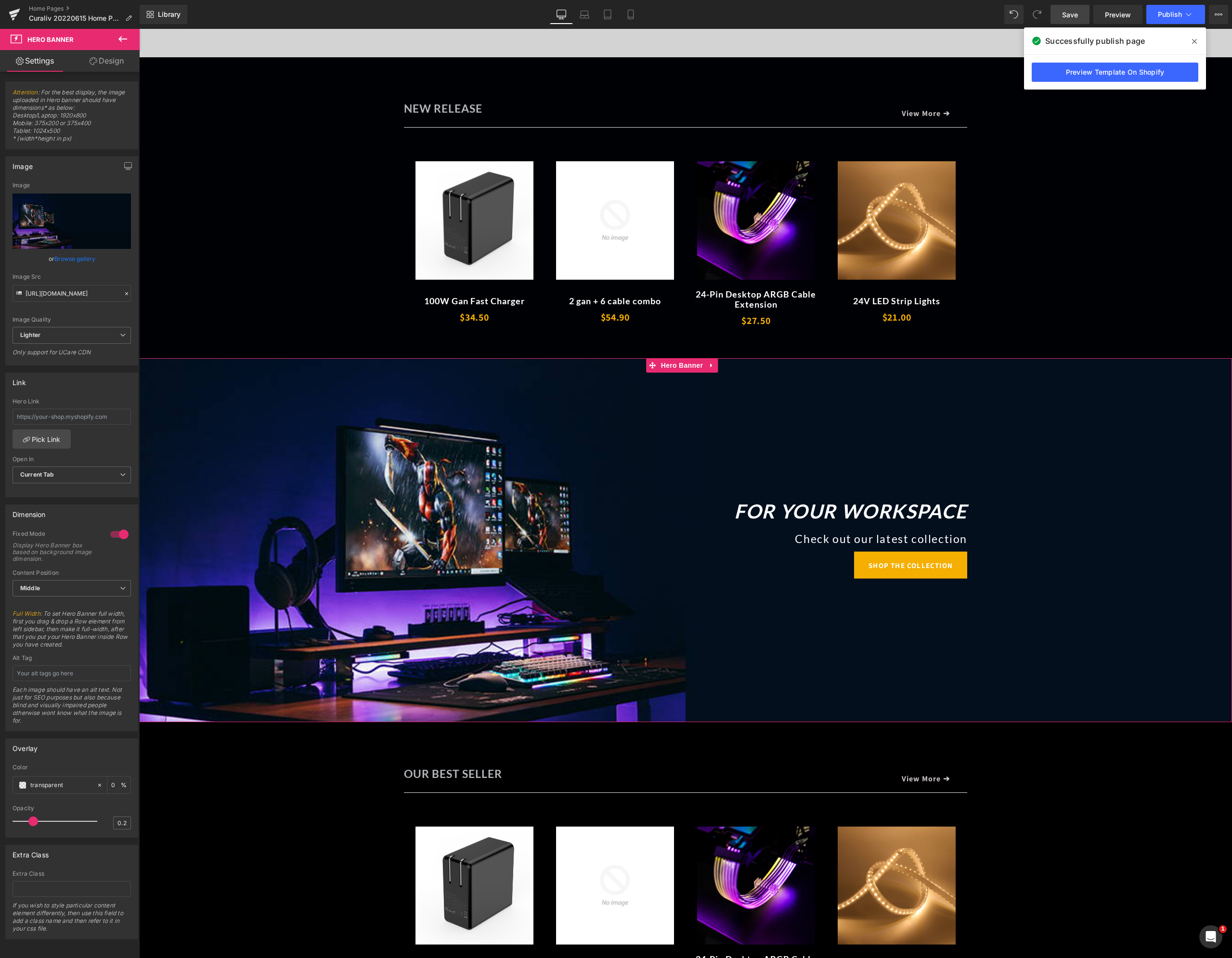
click at [315, 530] on span "For Your Workspace Heading Check out our latest collection Heading SHOP THE COL…" at bounding box center [685, 541] width 1092 height 87
drag, startPoint x: 65, startPoint y: 294, endPoint x: 63, endPoint y: 289, distance: 5.4
click at [64, 291] on input "[URL][DOMAIN_NAME]" at bounding box center [72, 293] width 118 height 17
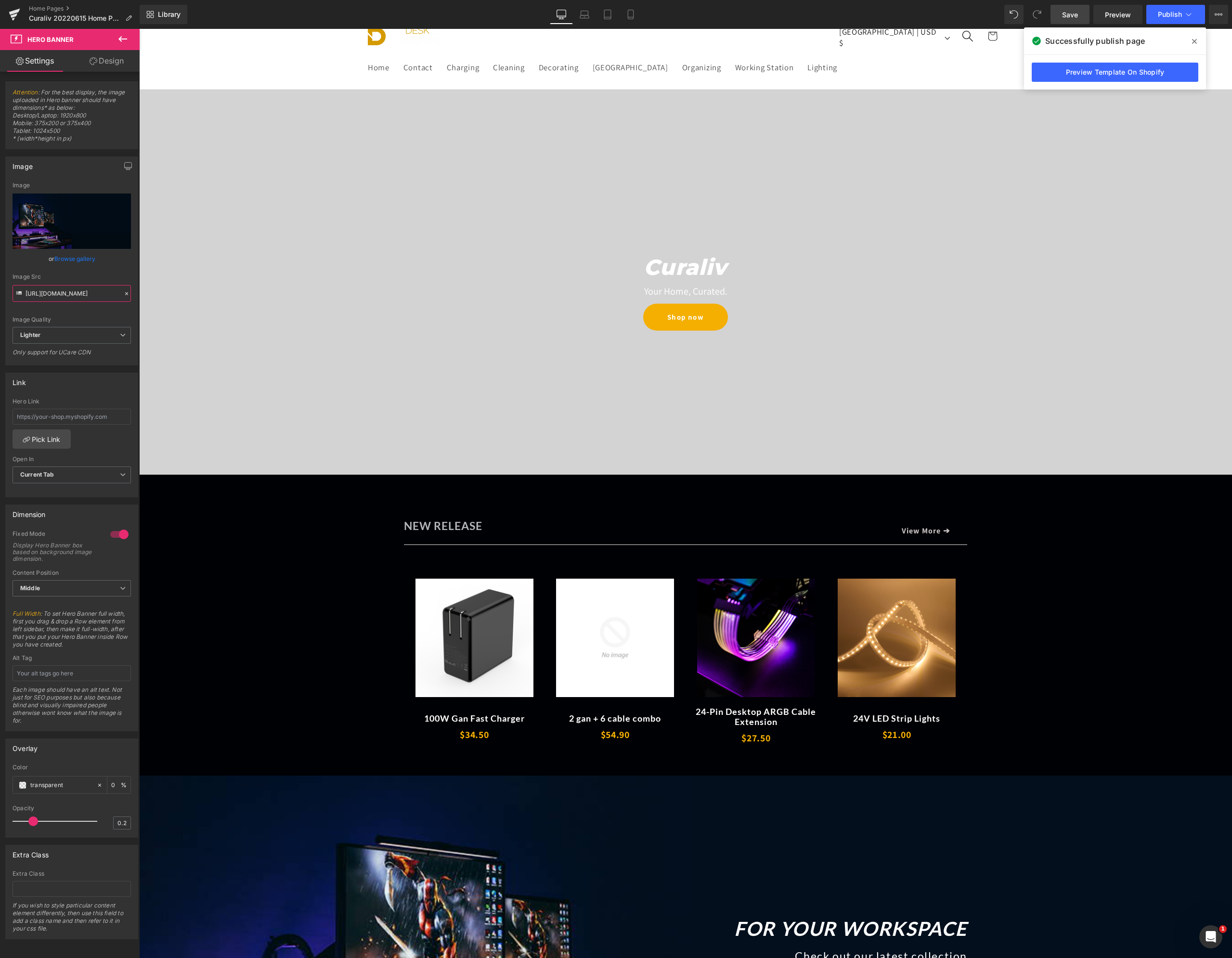
scroll to position [0, 0]
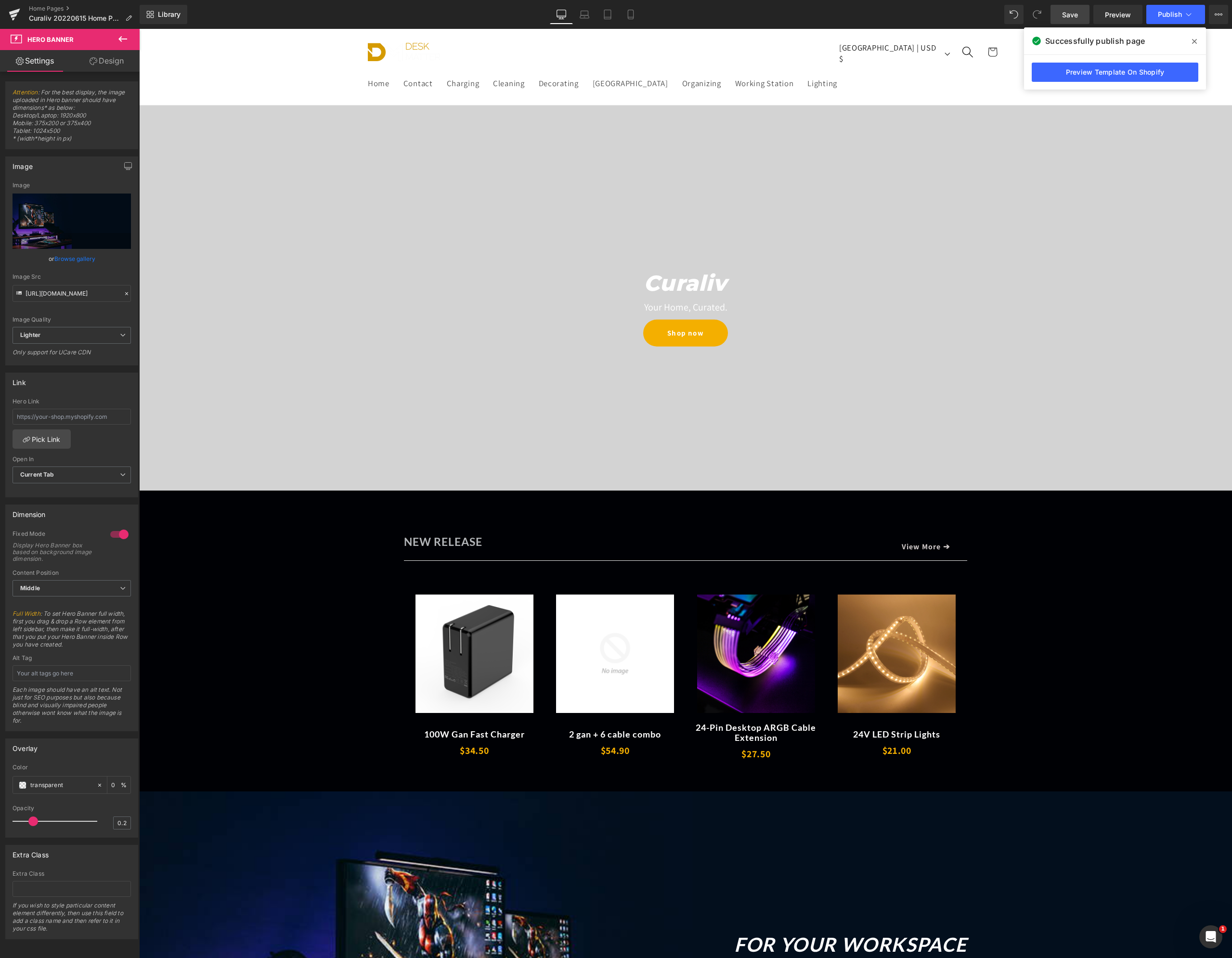
click at [1199, 41] on span at bounding box center [1194, 41] width 16 height 16
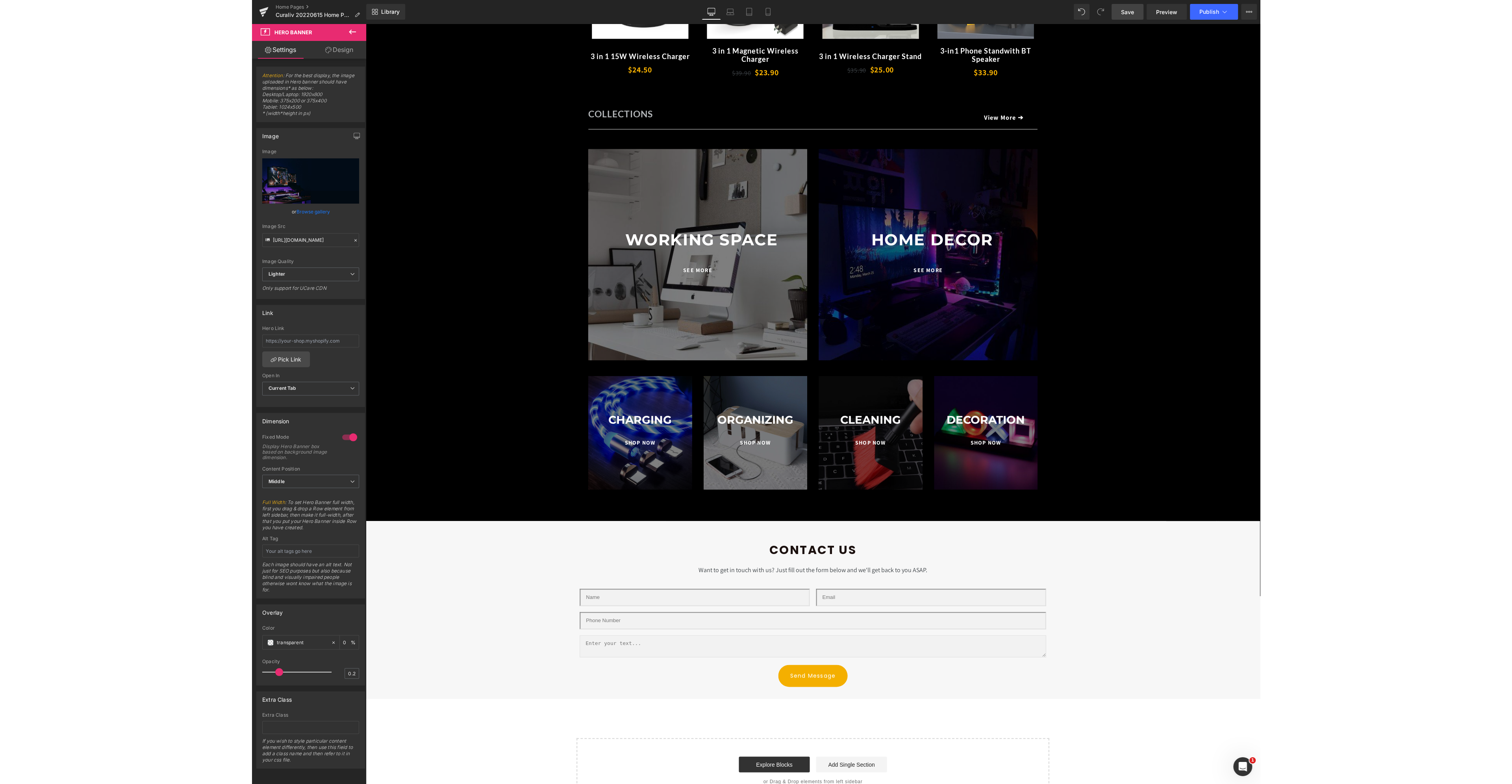
scroll to position [1260, 0]
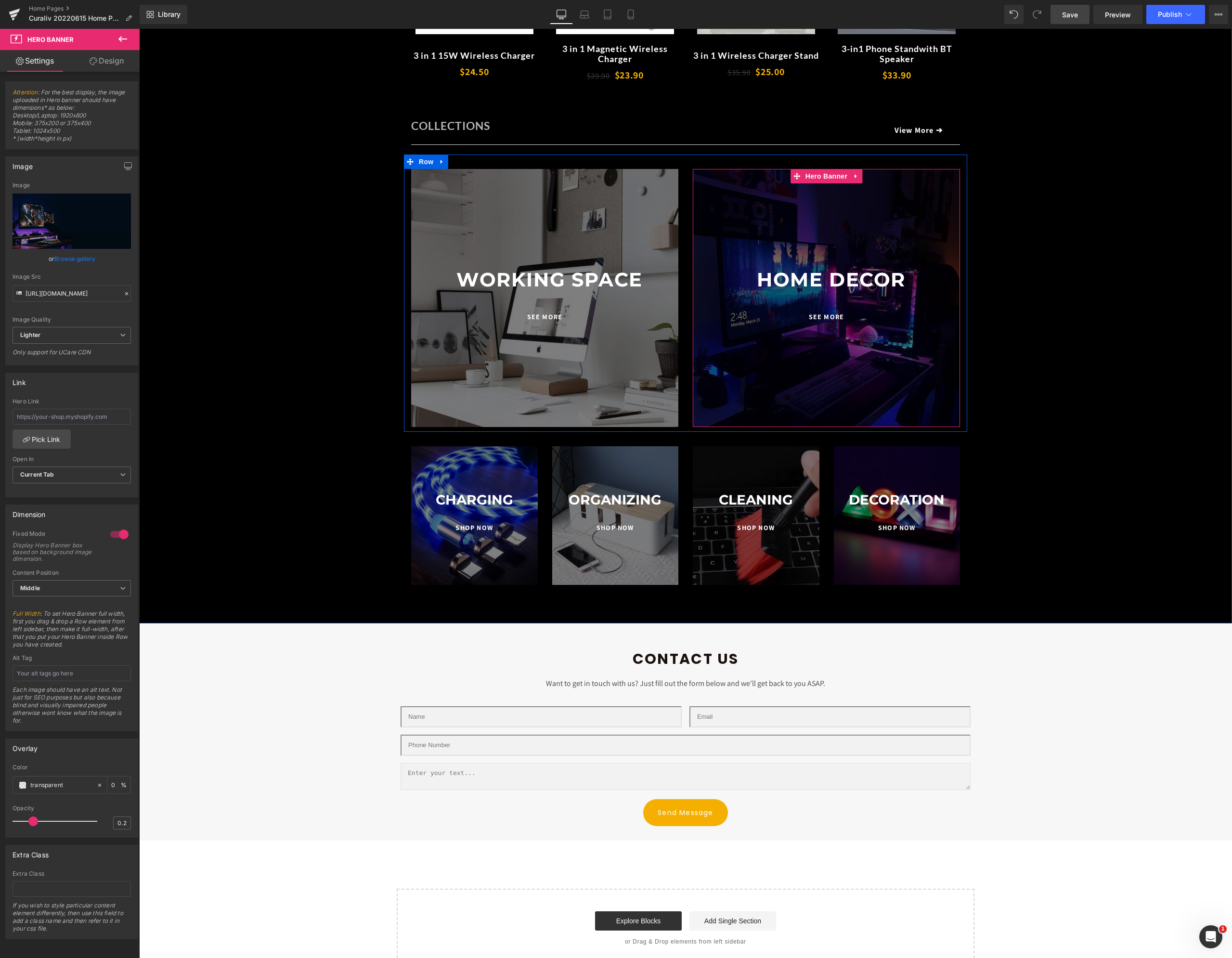
click at [738, 207] on div at bounding box center [826, 297] width 267 height 258
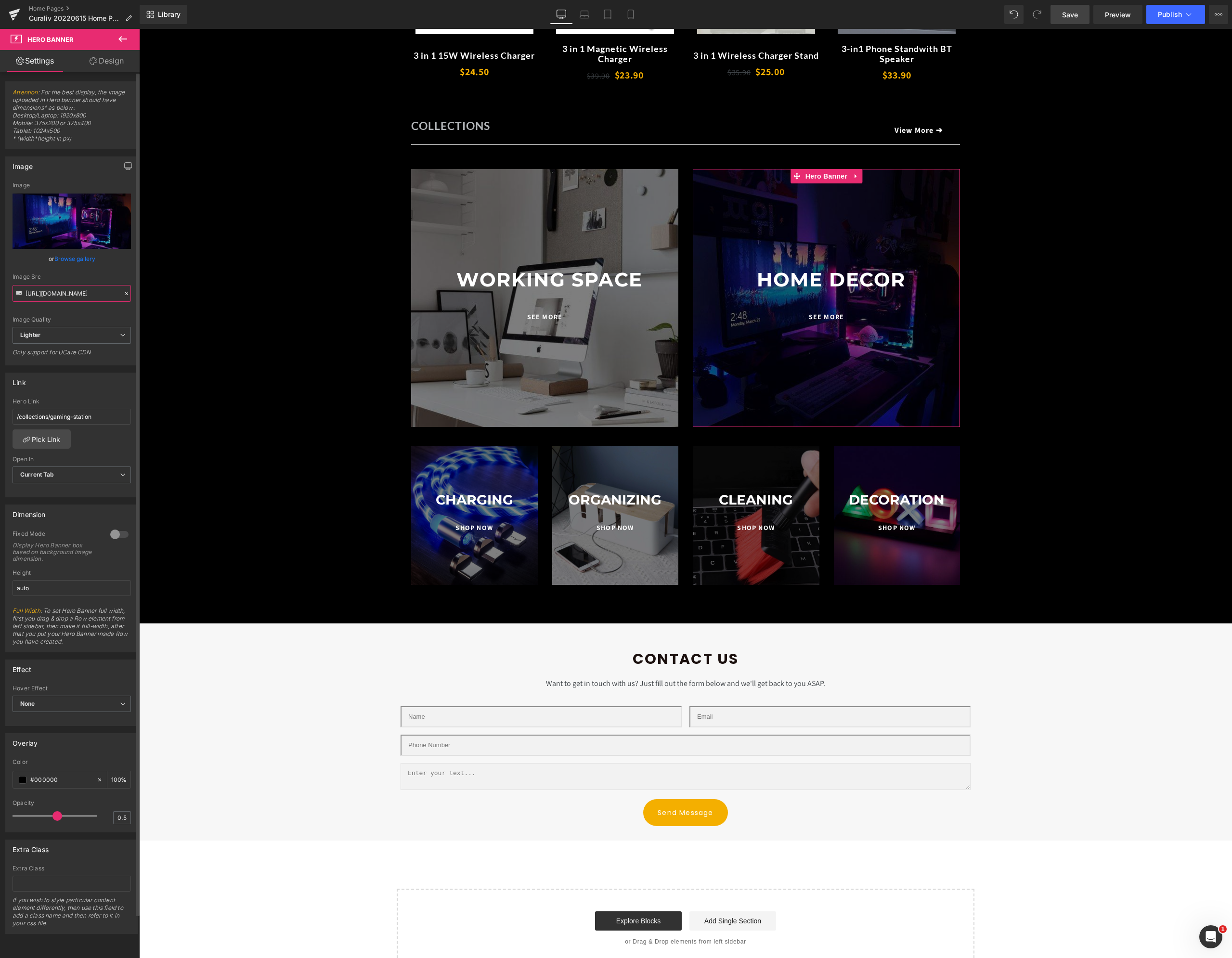
click at [86, 295] on input "[URL][DOMAIN_NAME]" at bounding box center [72, 293] width 118 height 17
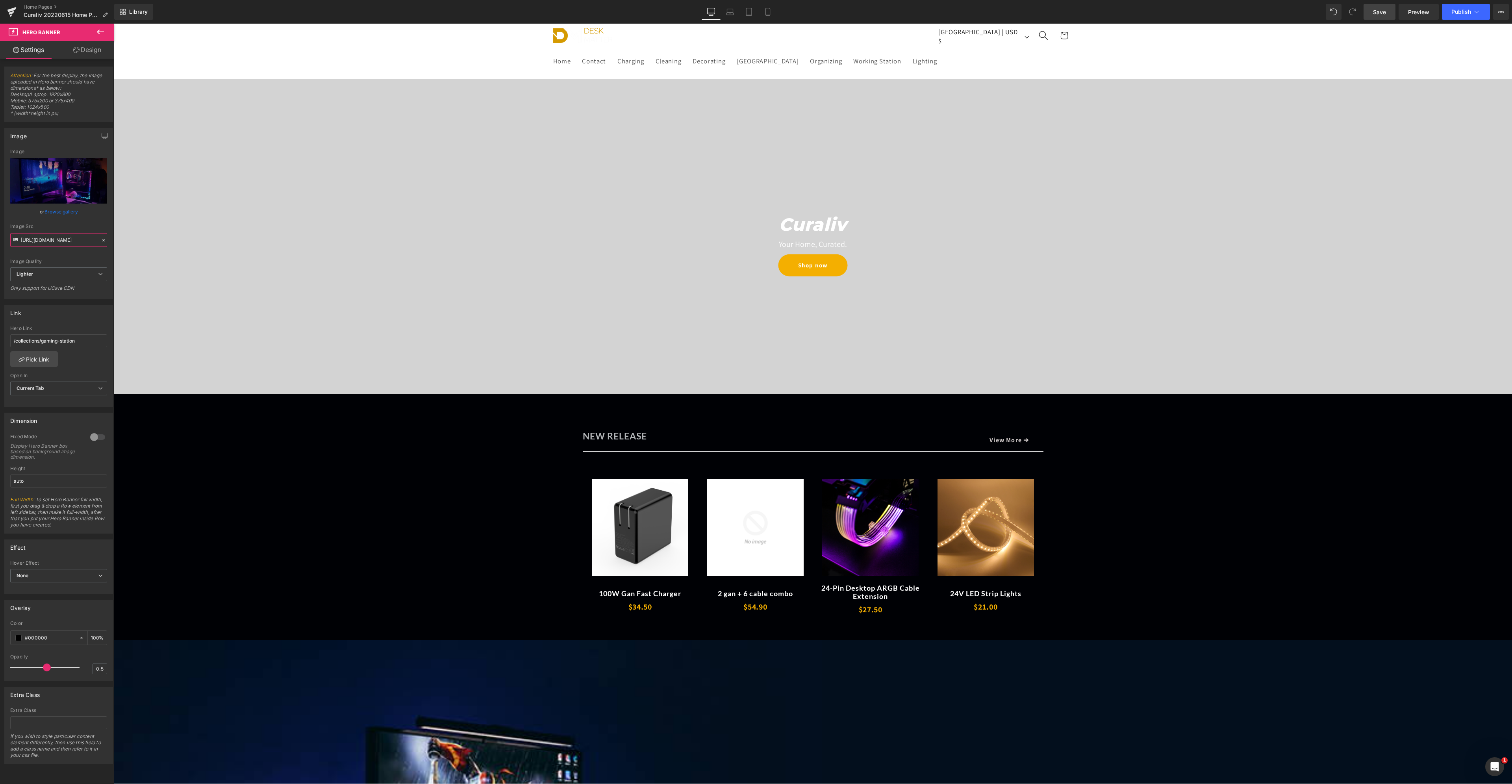
scroll to position [0, 0]
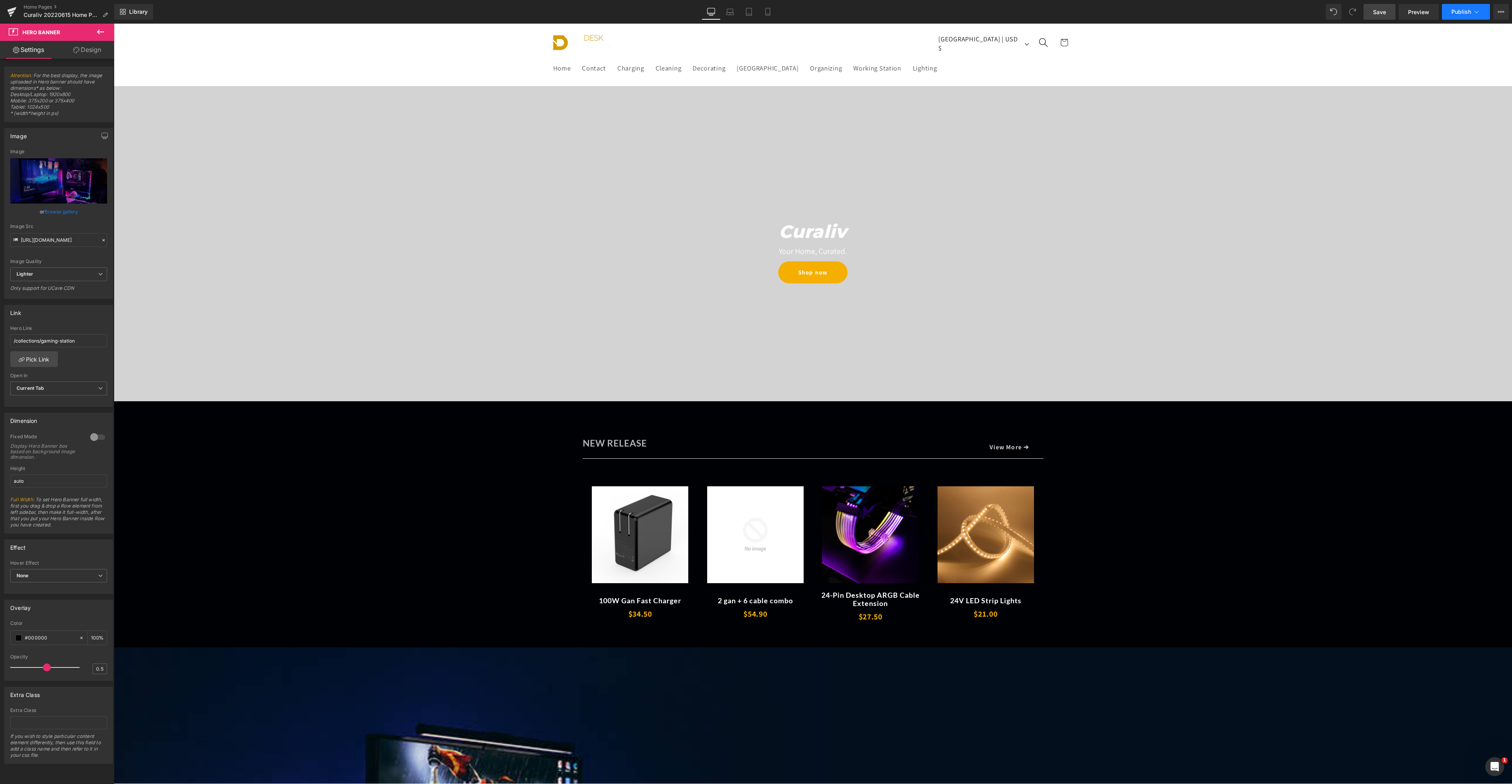
click at [1007, 11] on span "Publish" at bounding box center [1461, 11] width 20 height 6
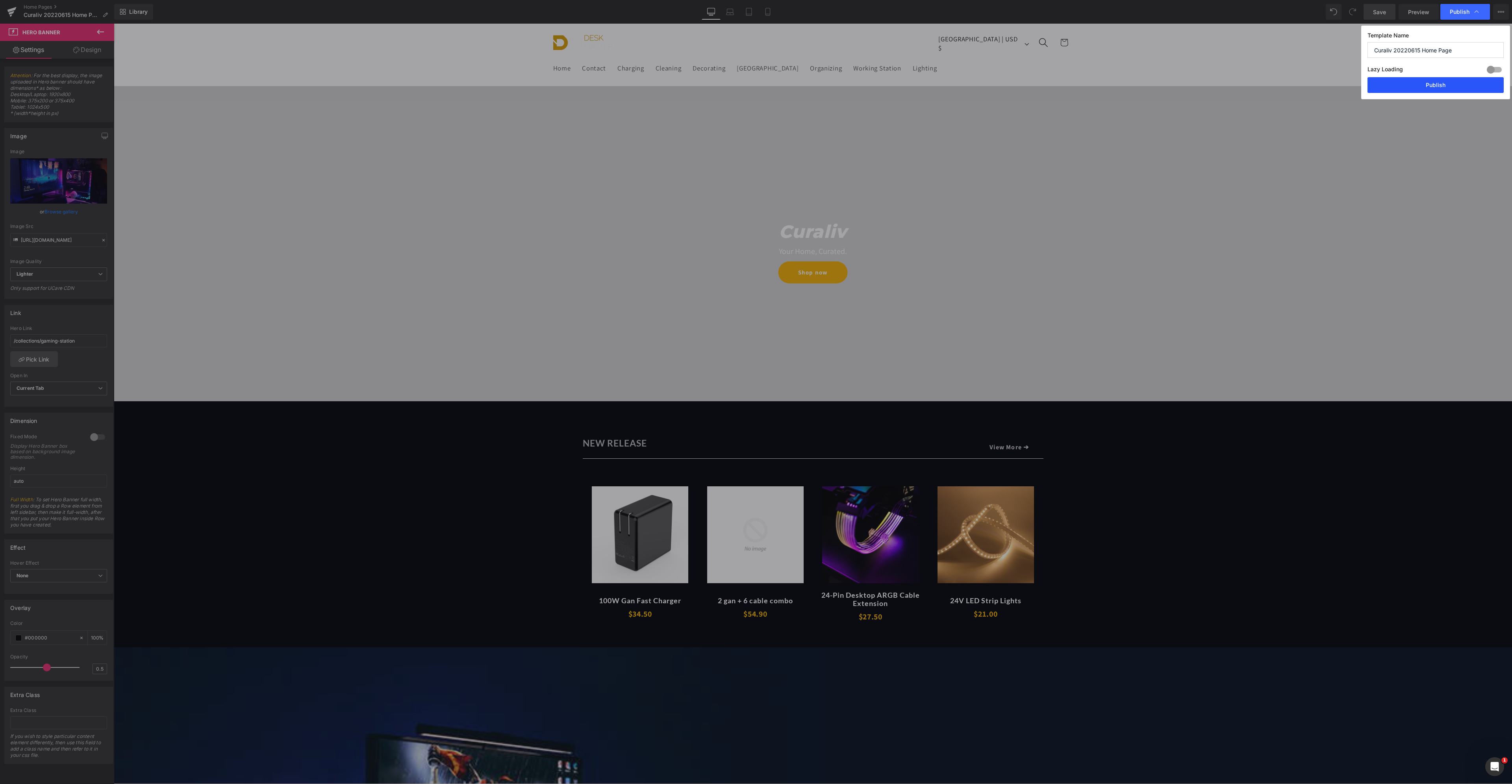
click at [1007, 87] on button "Publish" at bounding box center [1435, 85] width 136 height 16
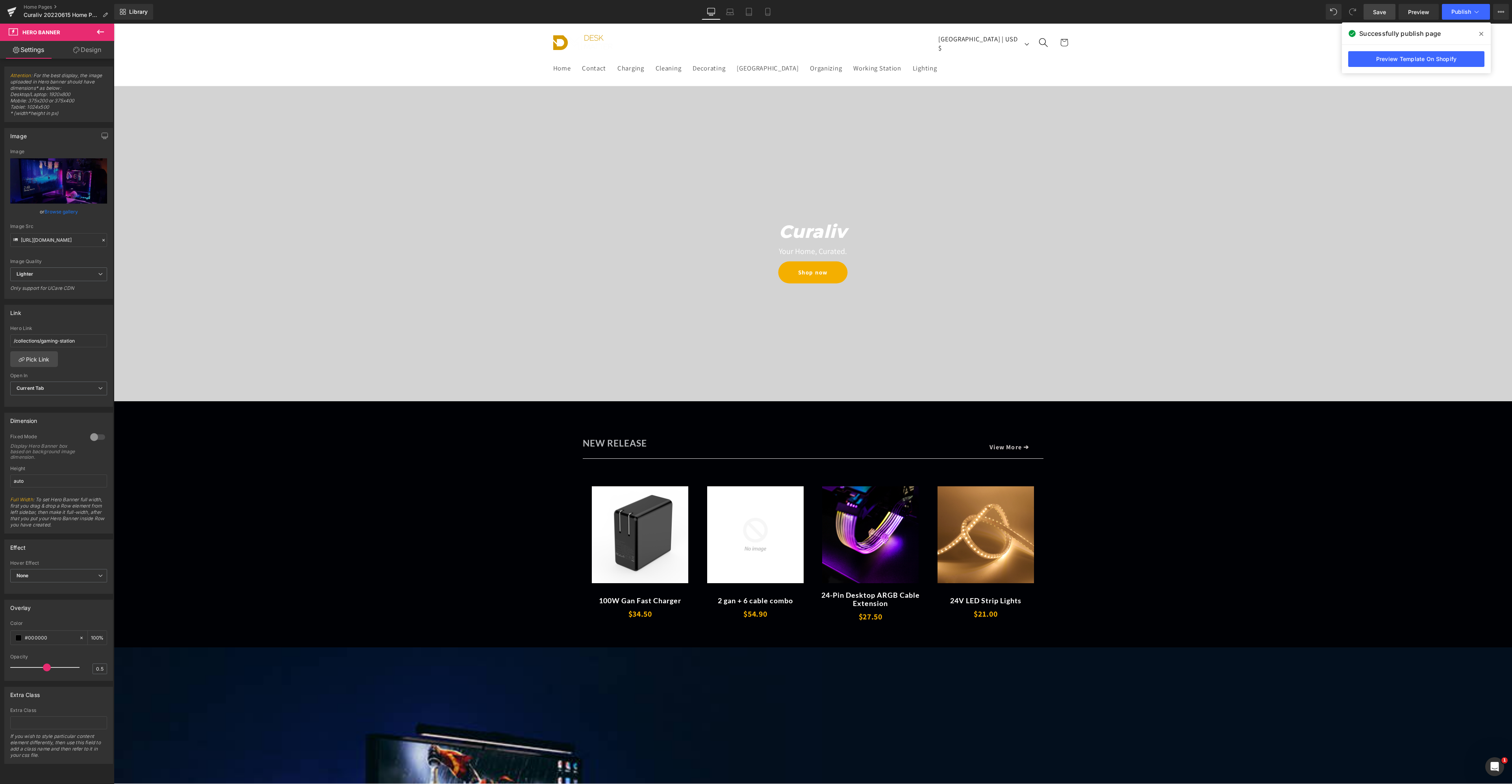
click at [585, 41] on img at bounding box center [583, 42] width 59 height 15
